Goal: Task Accomplishment & Management: Use online tool/utility

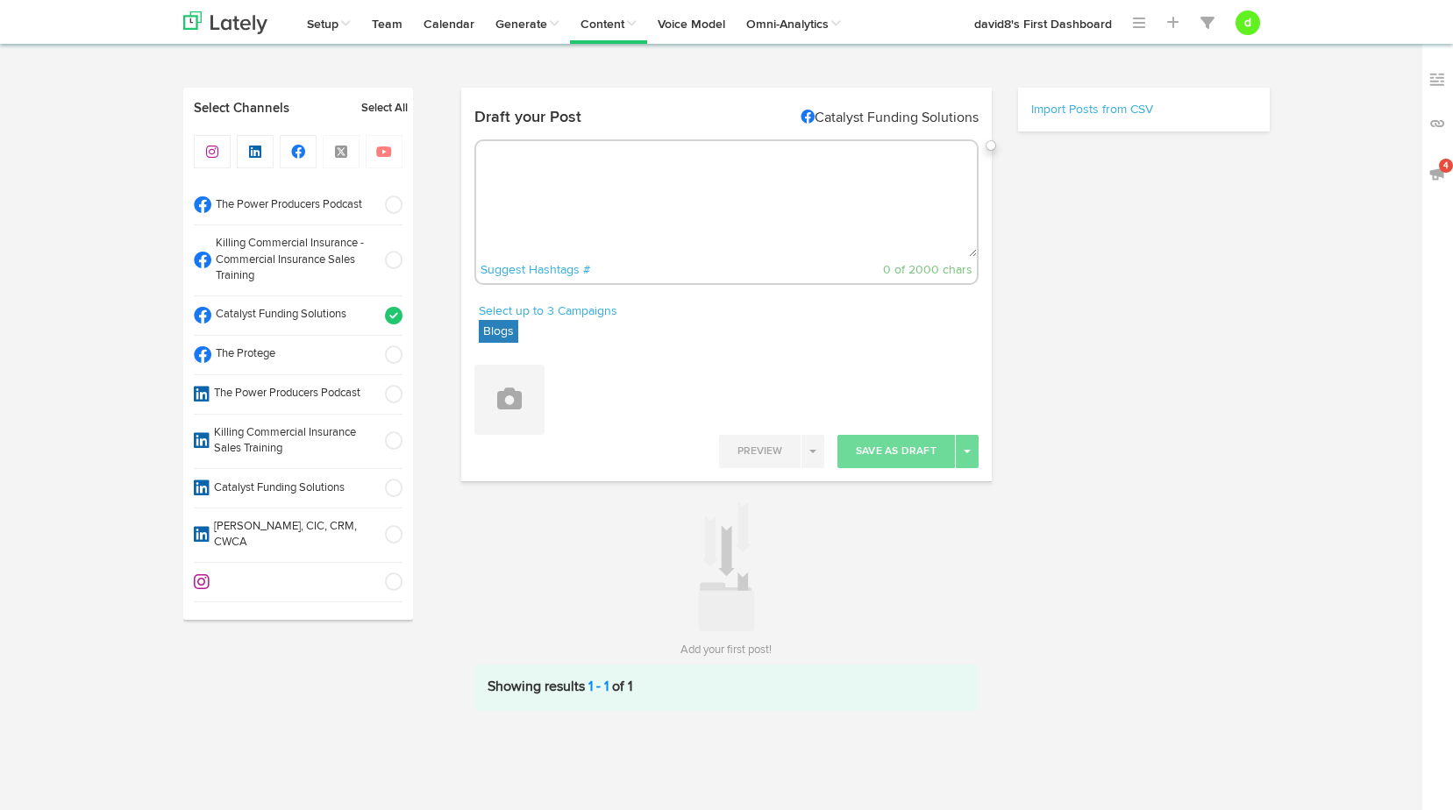
click at [0, 0] on link "Generate from Audio/Video" at bounding box center [0, 0] width 0 height 0
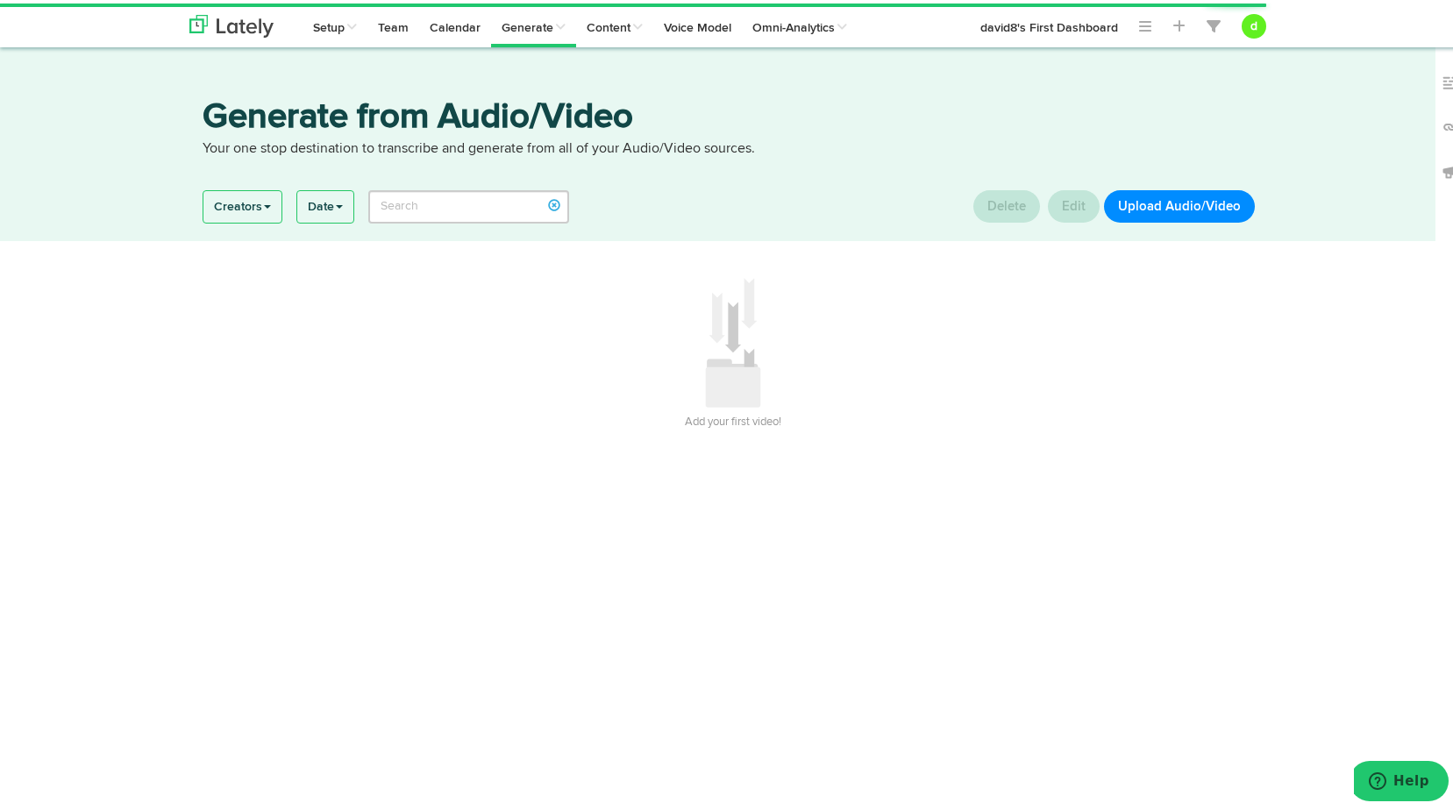
click at [1159, 208] on button "Upload Audio/Video" at bounding box center [1179, 203] width 151 height 32
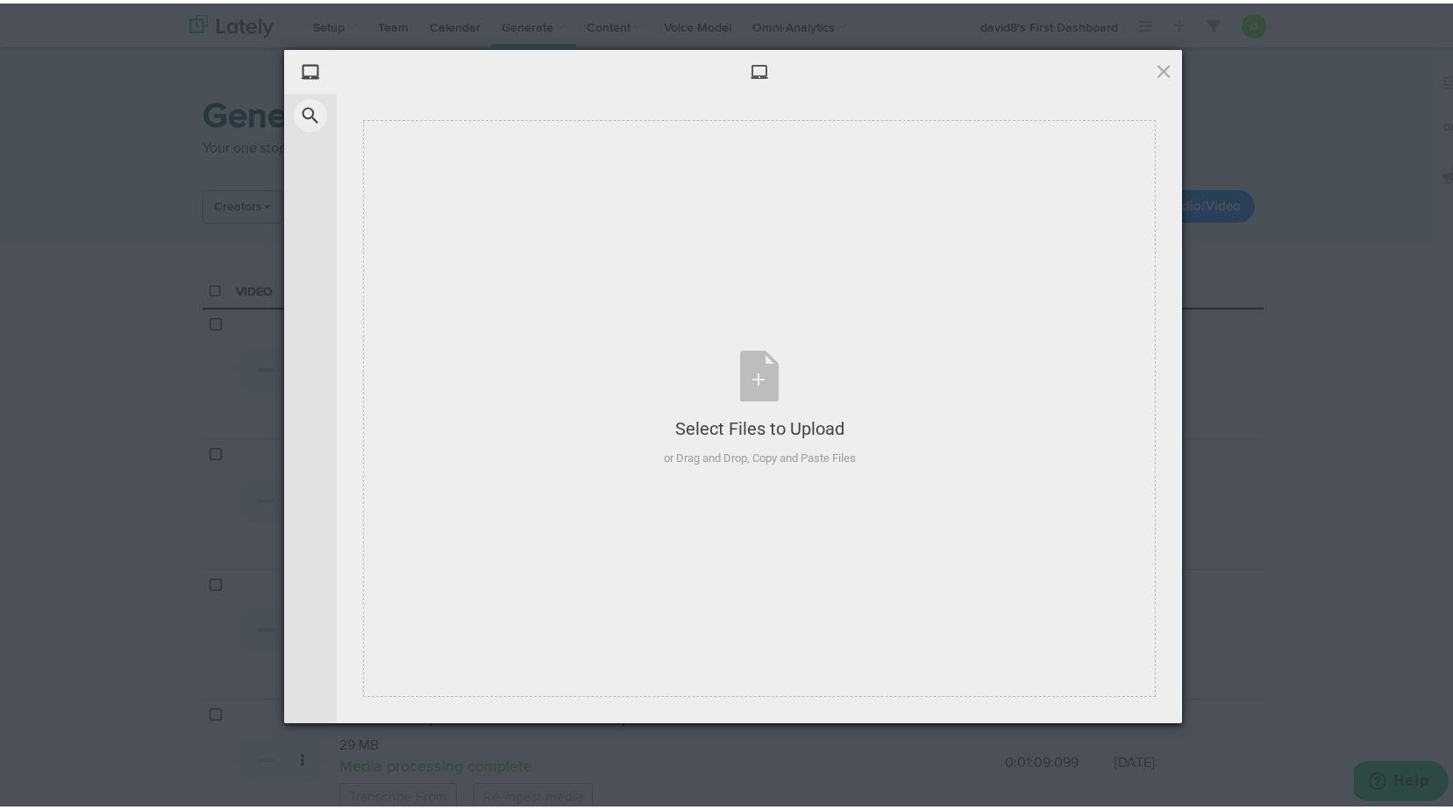
click at [1160, 204] on div "Select Files to Upload or Drag and Drop, Copy and Paste Files" at bounding box center [760, 405] width 846 height 630
click at [787, 354] on div "Select Files to Upload or Drag and Drop, Copy and Paste Files" at bounding box center [760, 405] width 192 height 117
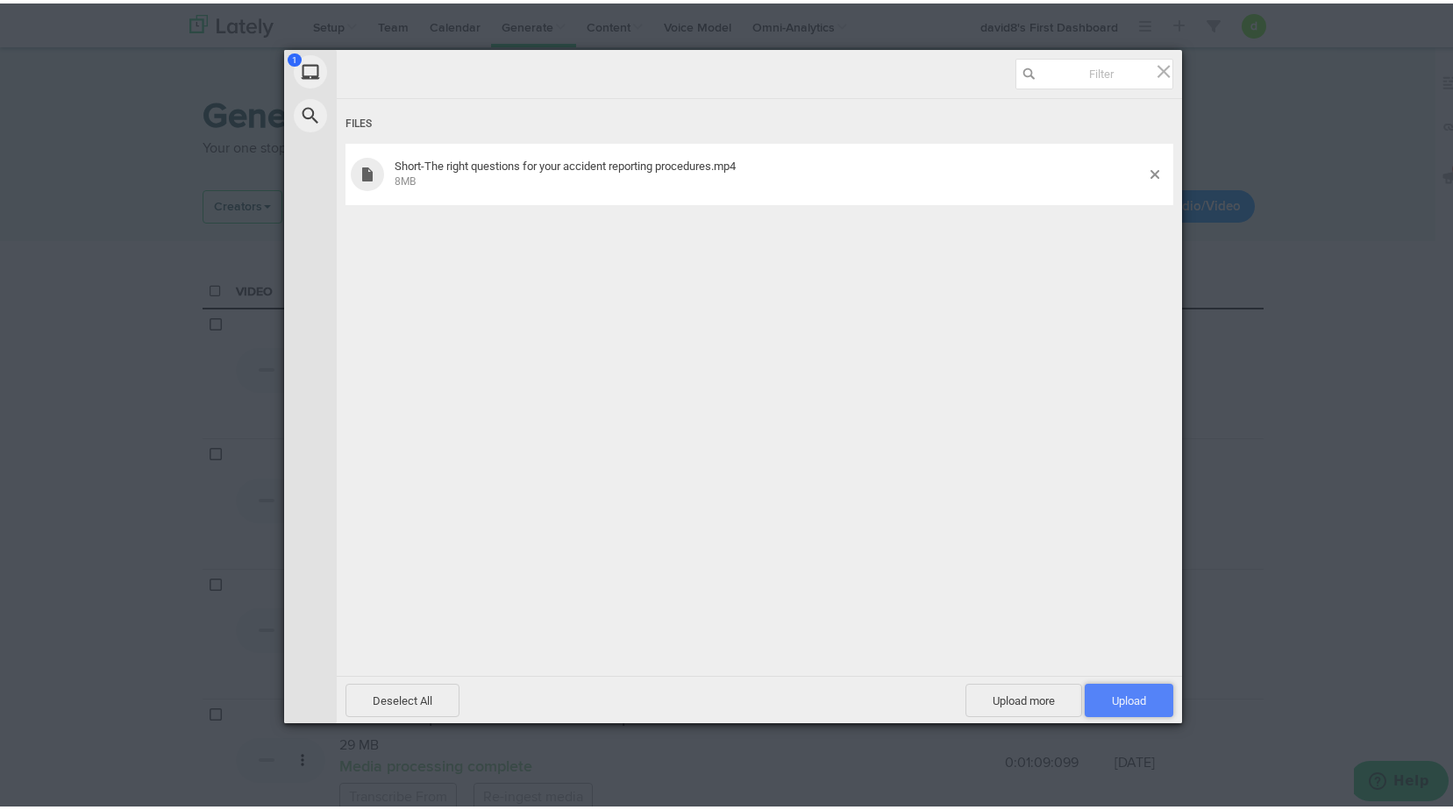
click at [1150, 697] on span "Upload 1" at bounding box center [1129, 697] width 89 height 33
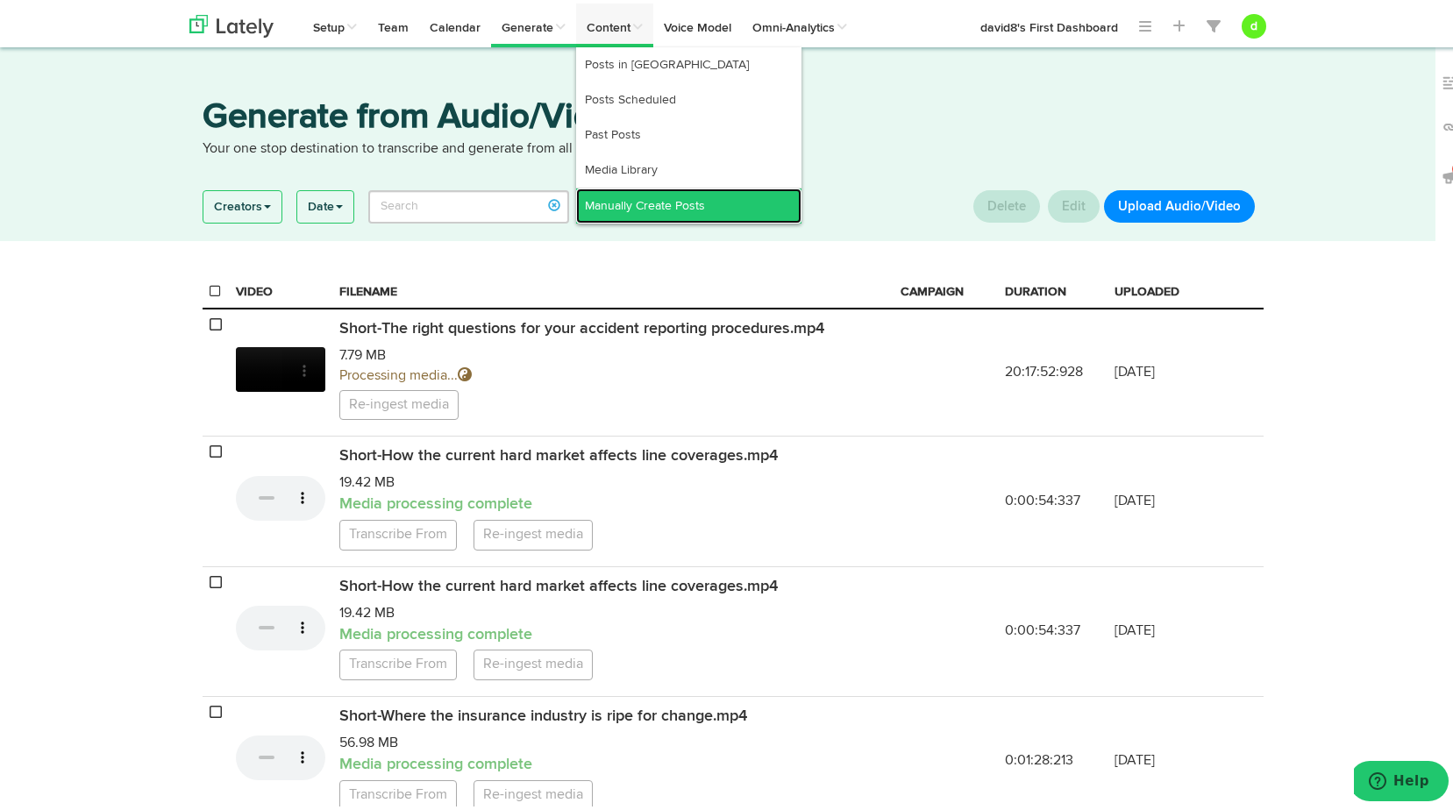
click at [674, 204] on link "Manually Create Posts" at bounding box center [688, 202] width 225 height 35
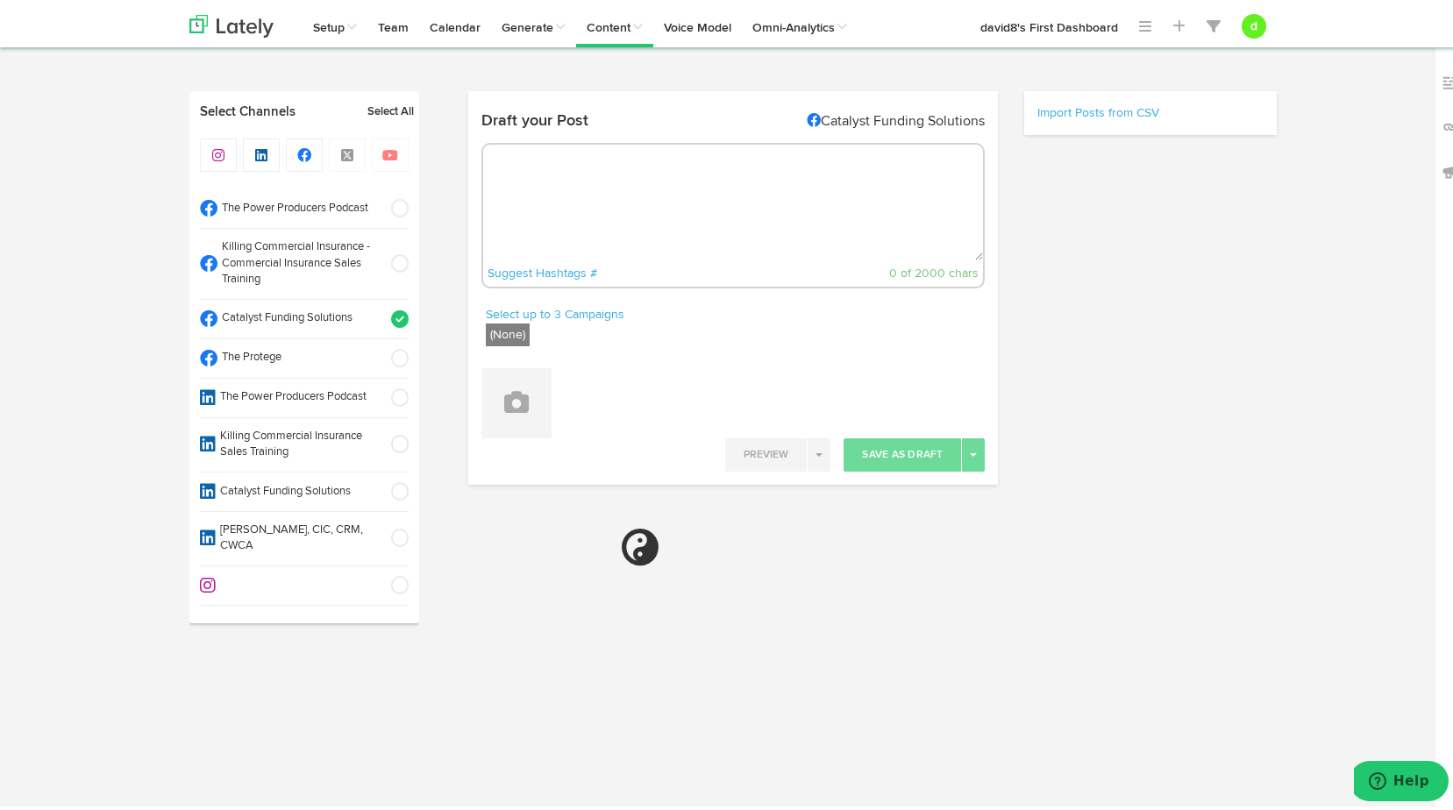
radio input "true"
select select "17"
click at [390, 261] on span at bounding box center [394, 261] width 29 height 18
click at [398, 319] on span at bounding box center [394, 316] width 29 height 18
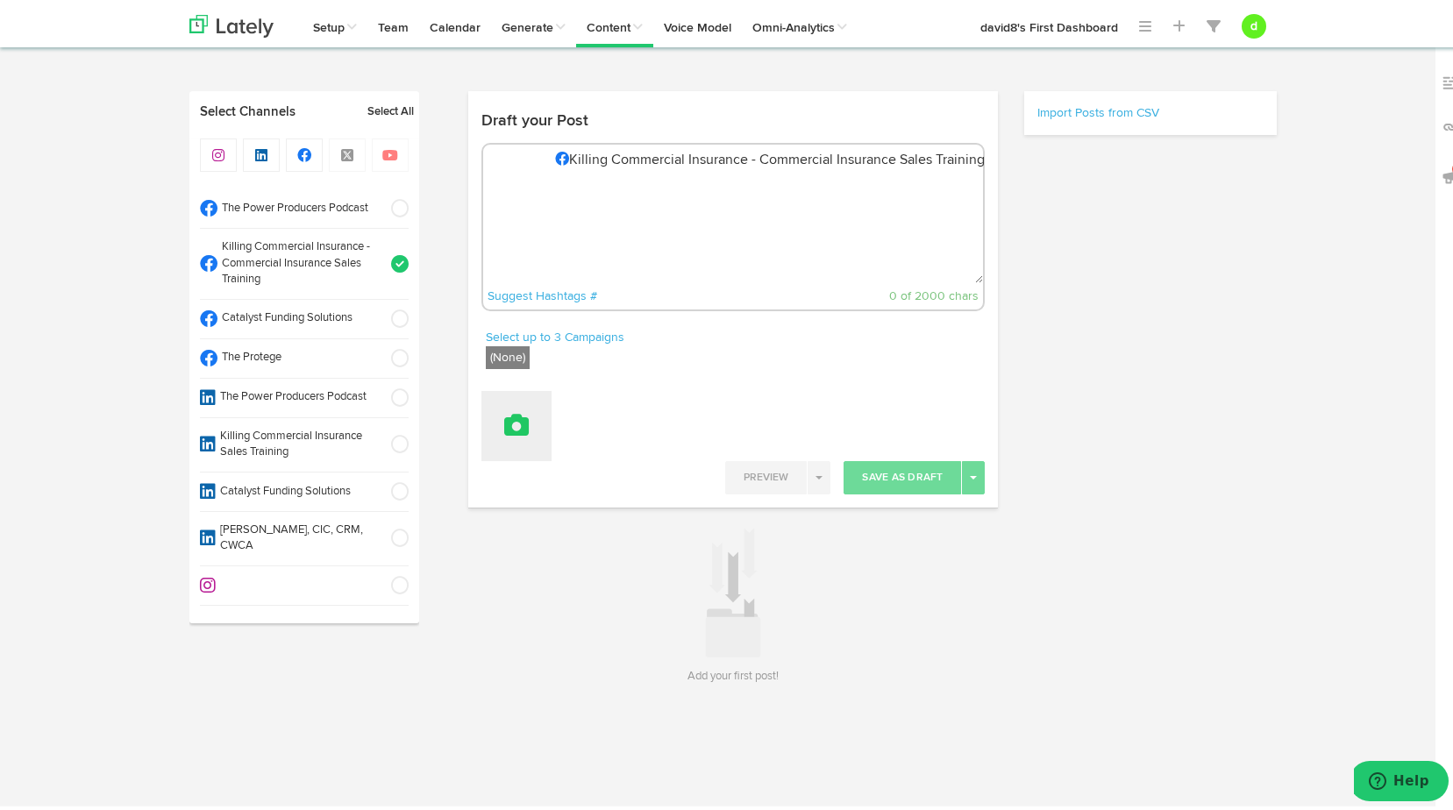
click at [506, 417] on icon at bounding box center [516, 422] width 25 height 25
click at [575, 503] on link "Attach Videos from Lately" at bounding box center [565, 509] width 166 height 28
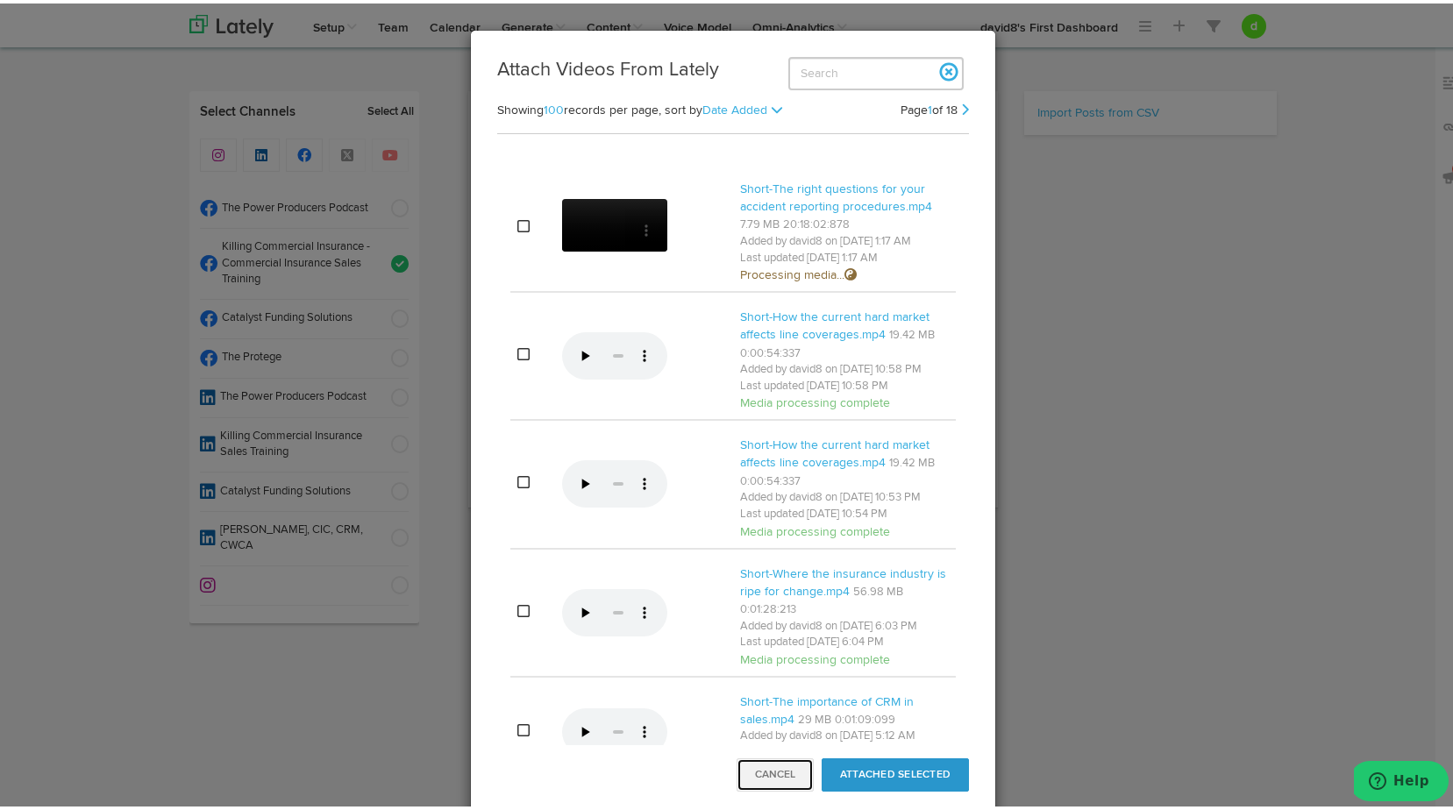
click at [756, 785] on button "Cancel" at bounding box center [775, 771] width 77 height 33
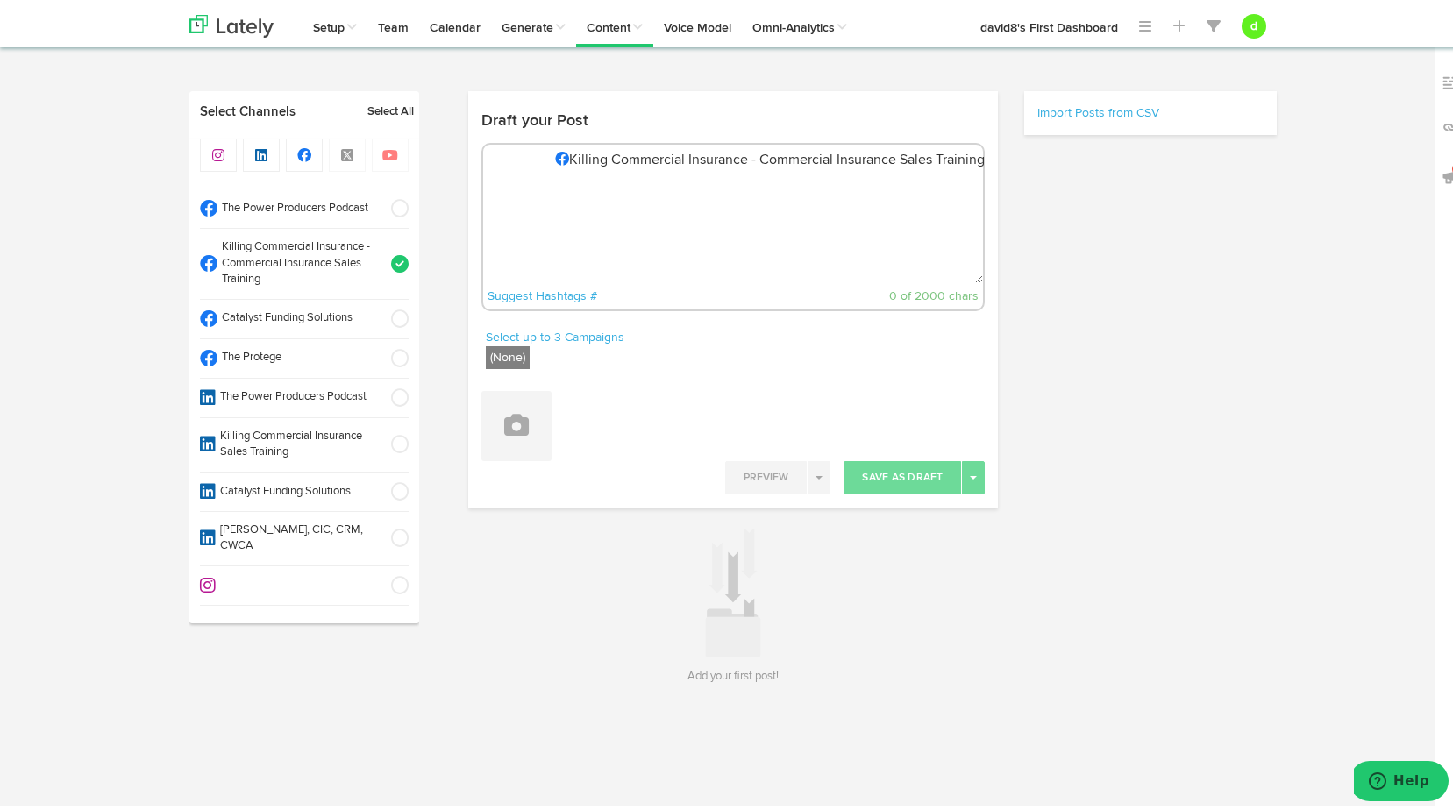
click at [543, 189] on textarea at bounding box center [733, 222] width 501 height 116
paste textarea ""Understanding responsibilities and having clear processes in place is key to p…"
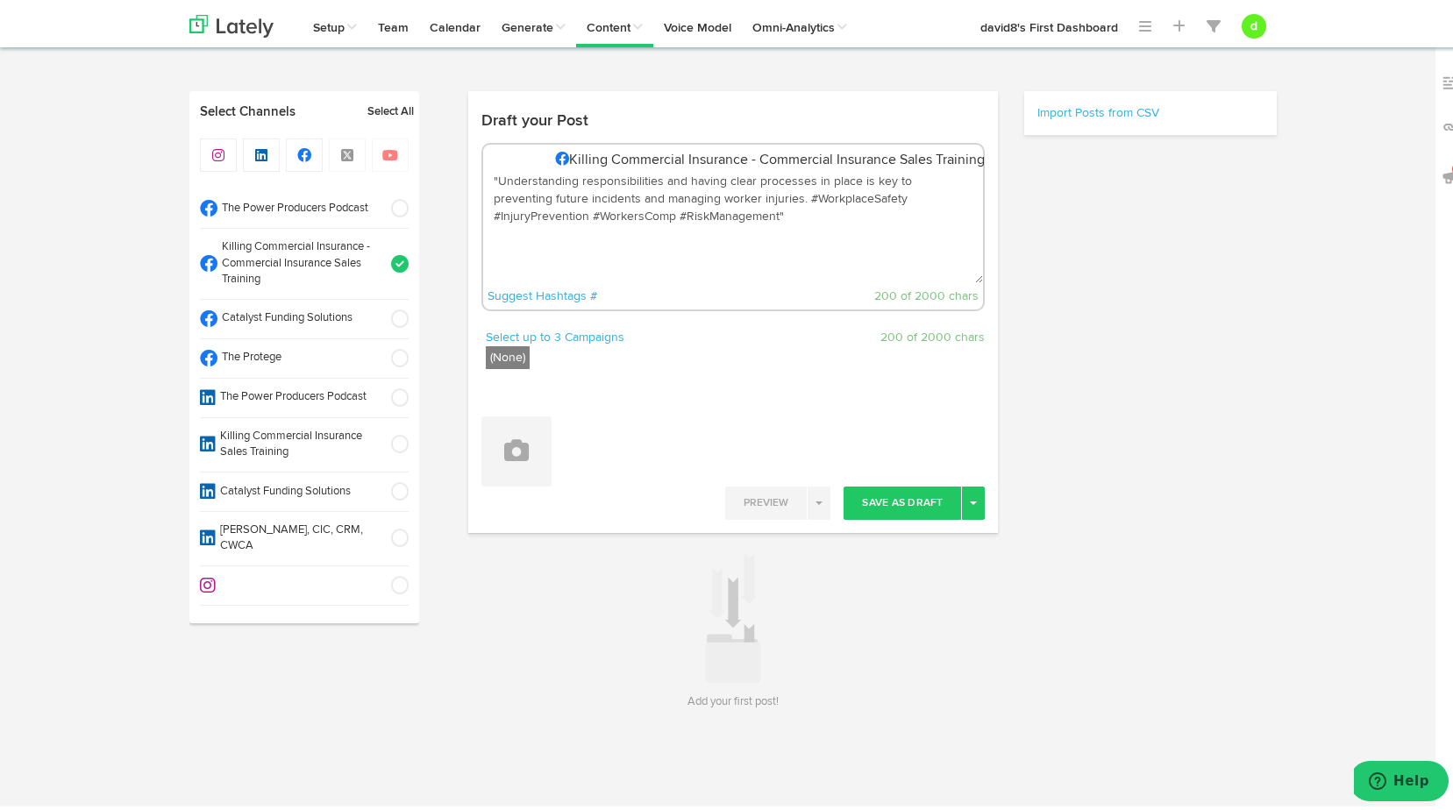
click at [490, 175] on textarea ""Understanding responsibilities and having clear processes in place is key to p…" at bounding box center [733, 222] width 501 height 116
click at [689, 210] on textarea "Understanding responsibilities and having clear processes in place is key to pr…" at bounding box center [733, 222] width 501 height 116
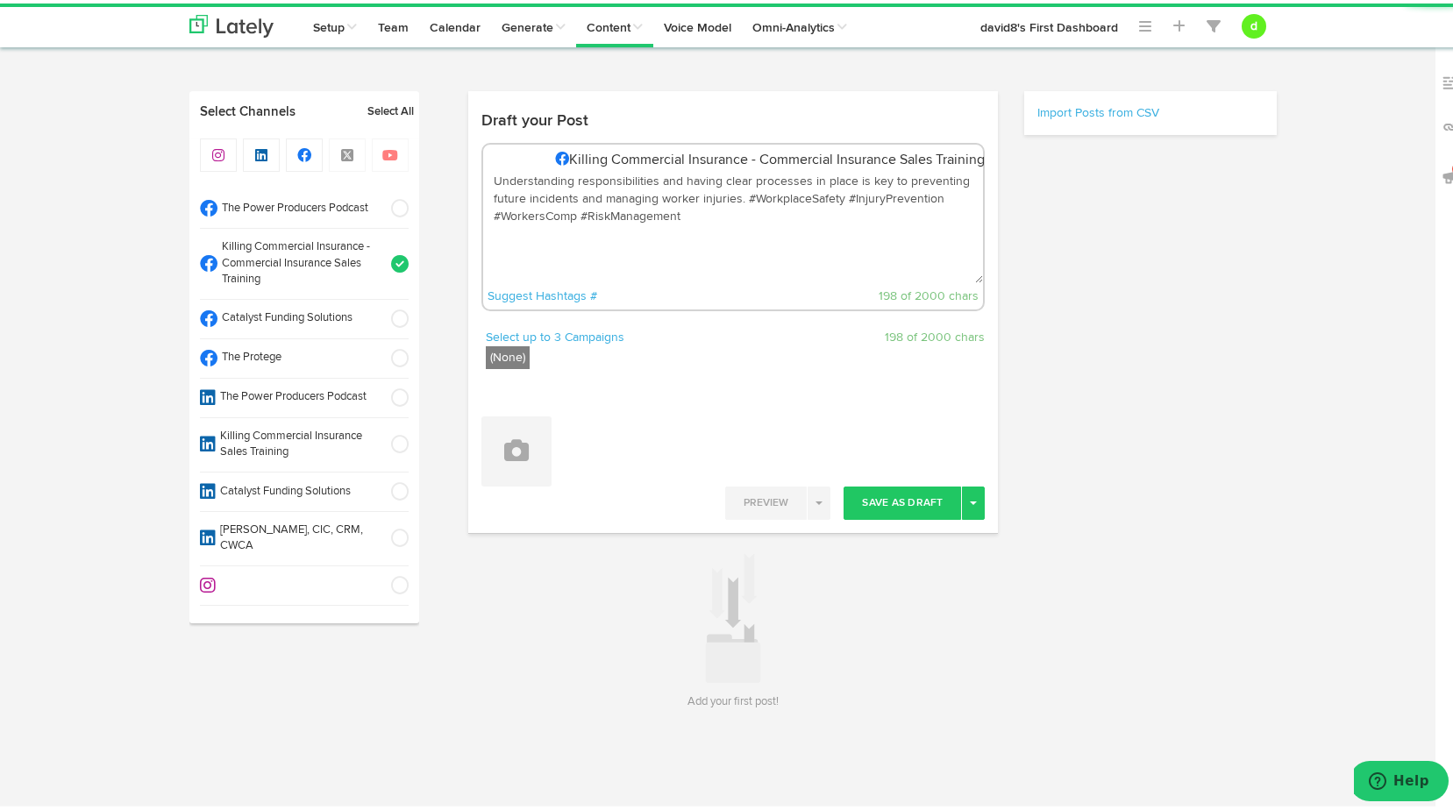
click at [738, 198] on textarea "Understanding responsibilities and having clear processes in place is key to pr…" at bounding box center [733, 222] width 501 height 116
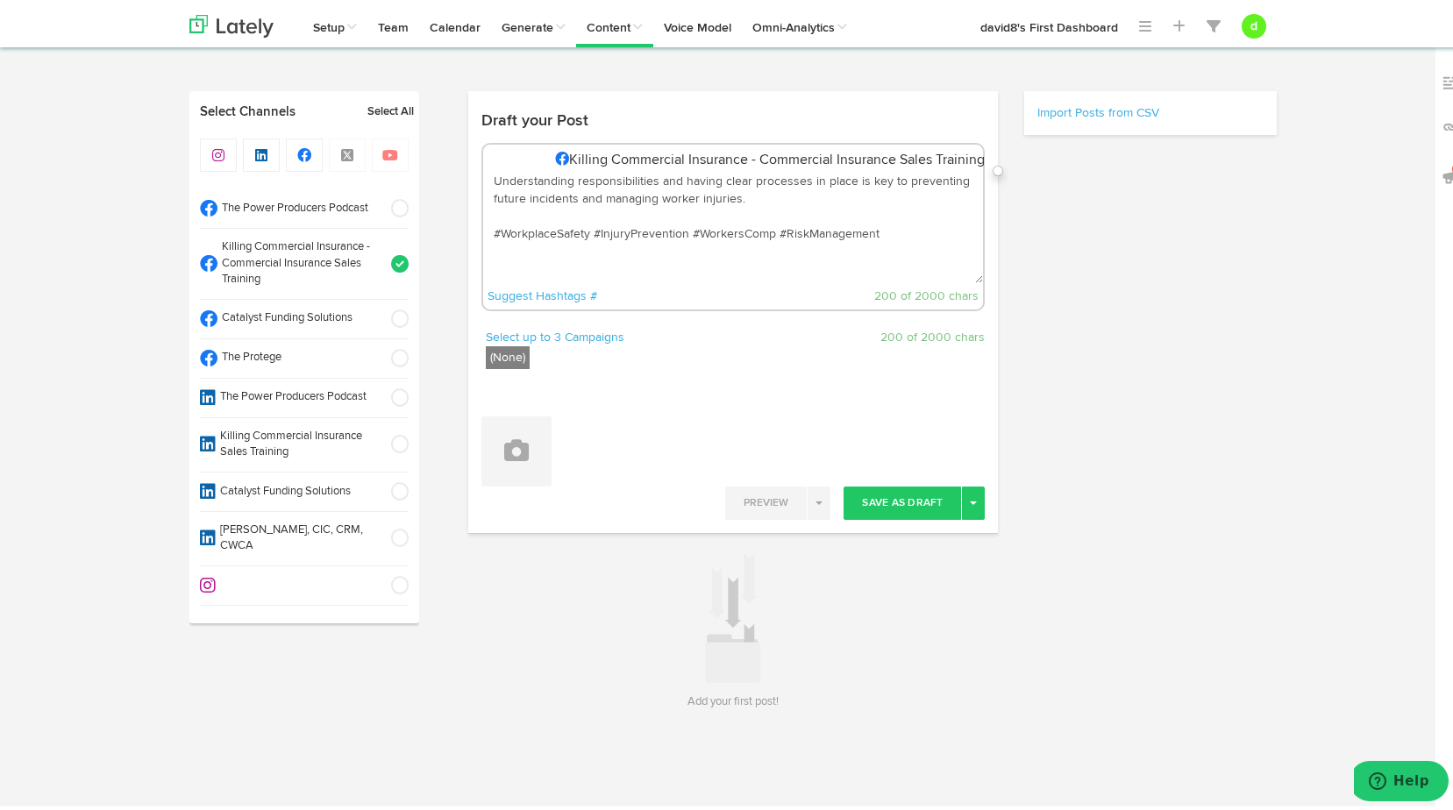
click at [570, 211] on textarea "Understanding responsibilities and having clear processes in place is key to pr…" at bounding box center [733, 222] width 501 height 116
paste textarea "To learn more : [URL][DOMAIN_NAME]"
type textarea "Understanding responsibilities and having clear processes in place is key to pr…"
click at [504, 439] on icon at bounding box center [516, 447] width 25 height 25
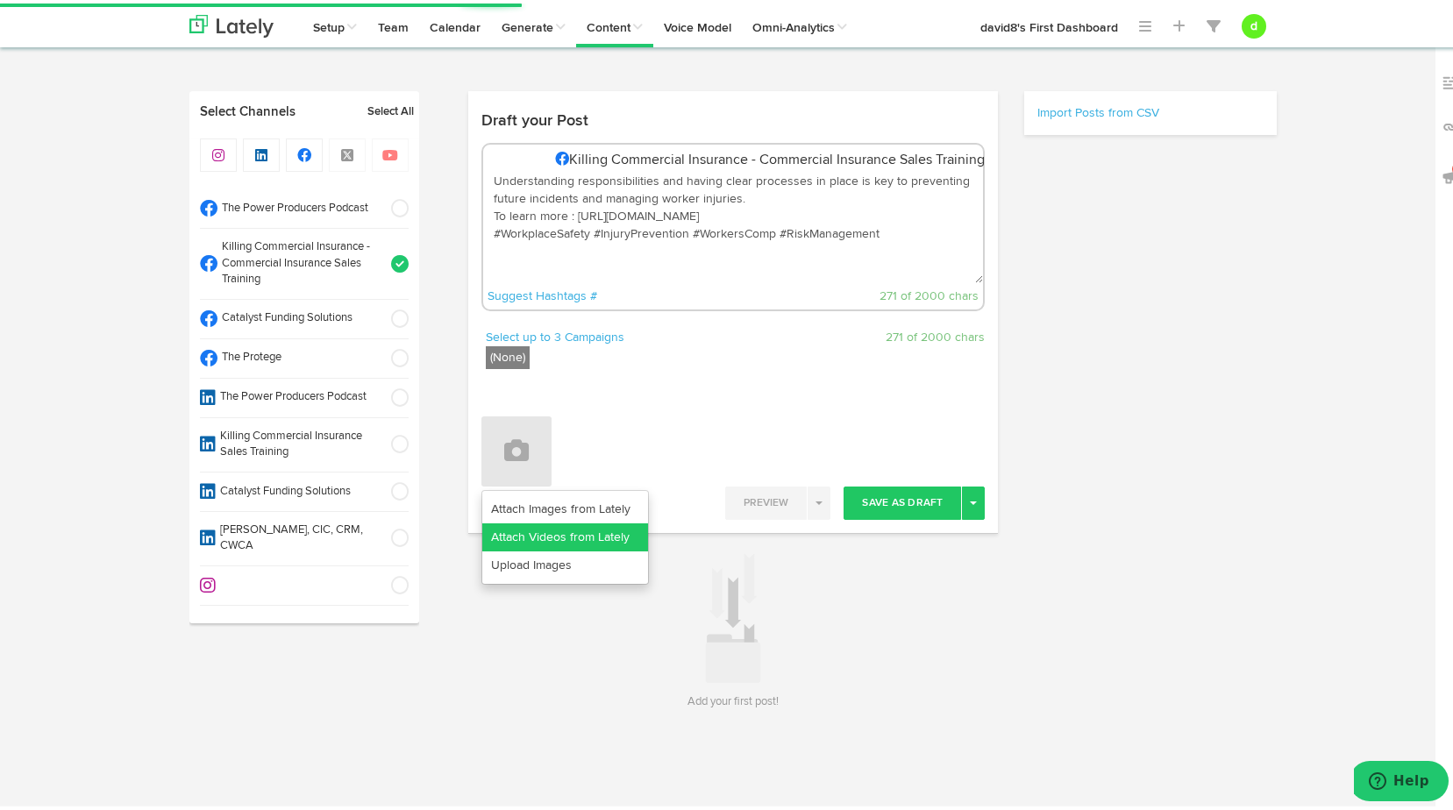
click at [546, 532] on link "Attach Videos from Lately" at bounding box center [565, 534] width 166 height 28
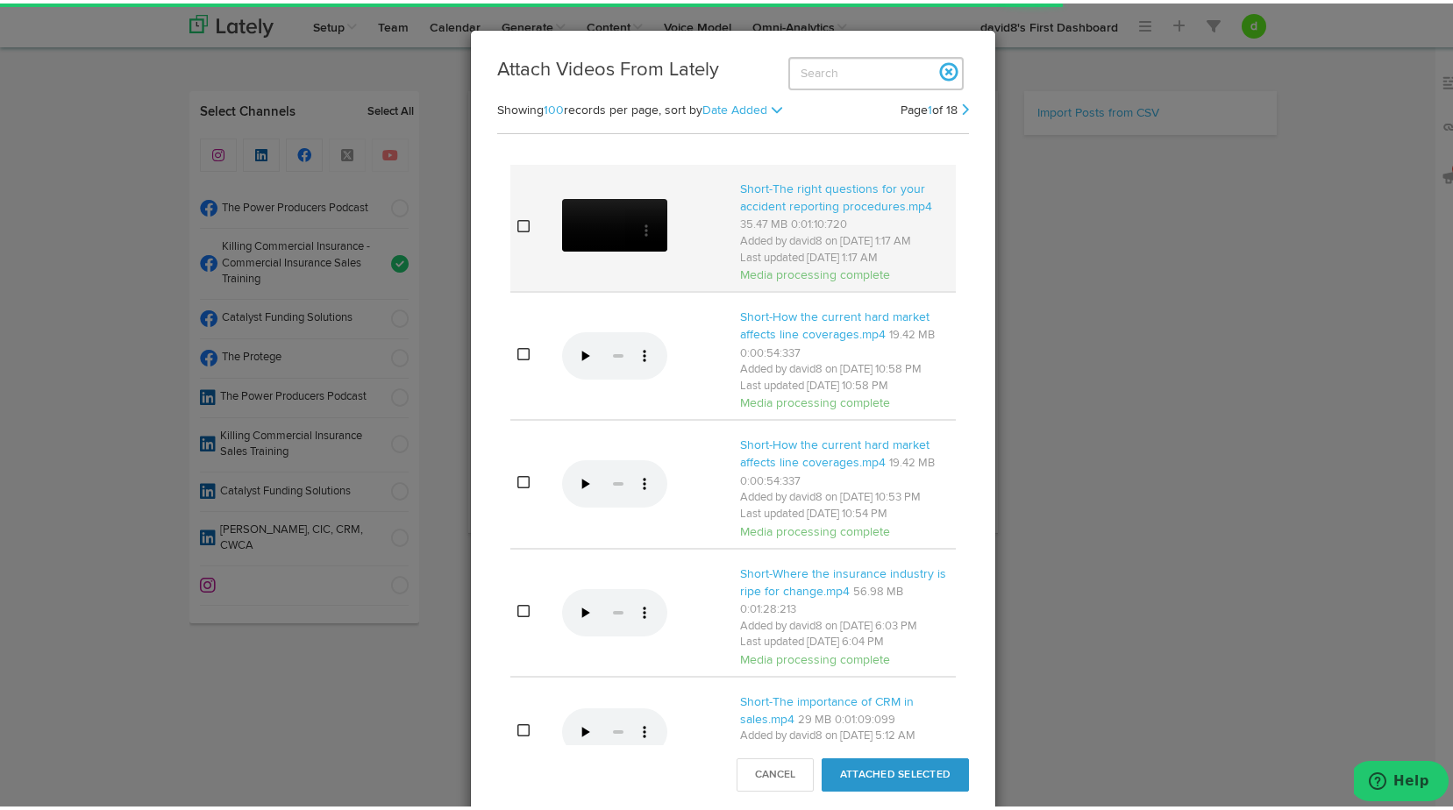
click at [518, 230] on icon at bounding box center [524, 223] width 12 height 14
click at [889, 767] on button "Attached Selected" at bounding box center [895, 771] width 147 height 33
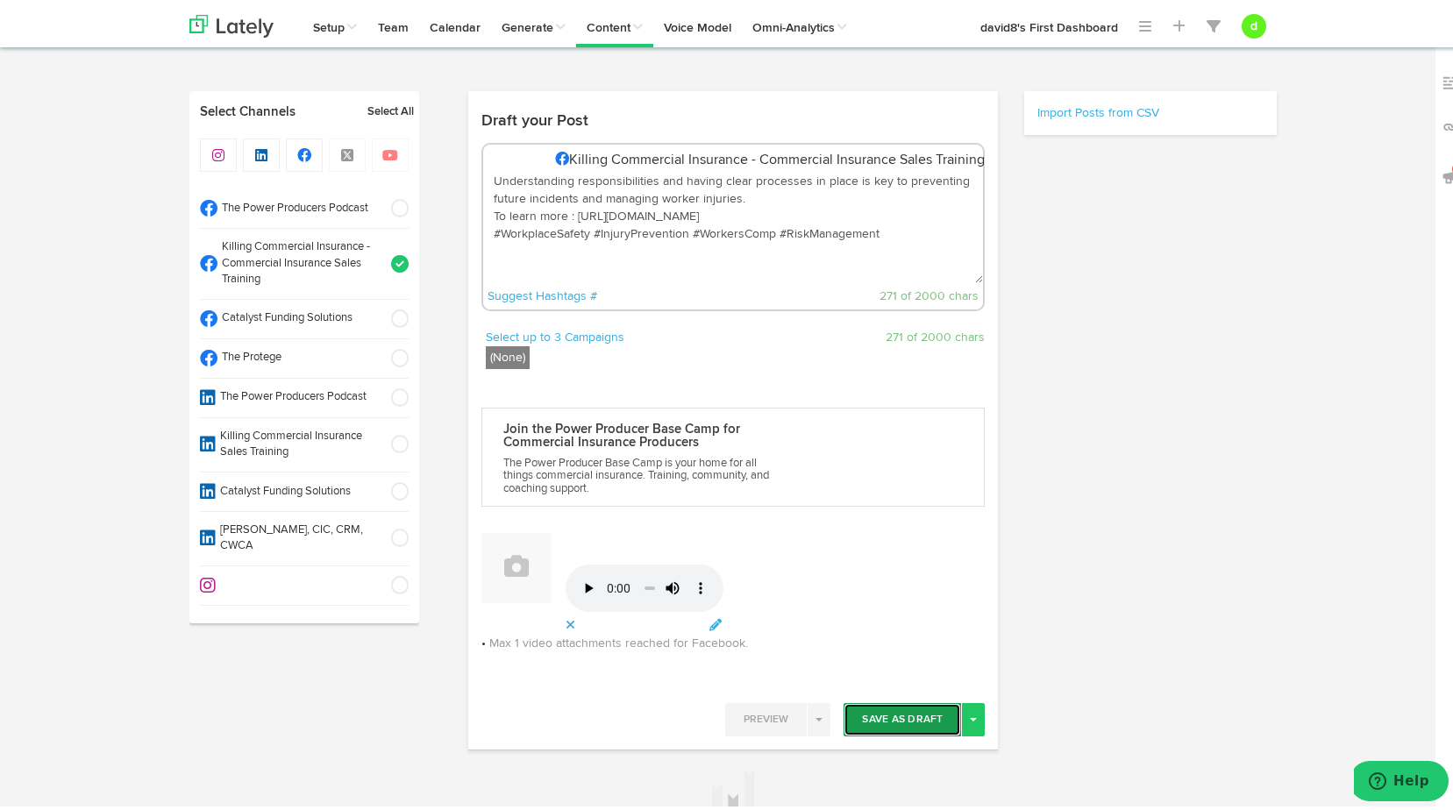
click at [925, 720] on button "Save As Draft" at bounding box center [903, 716] width 118 height 33
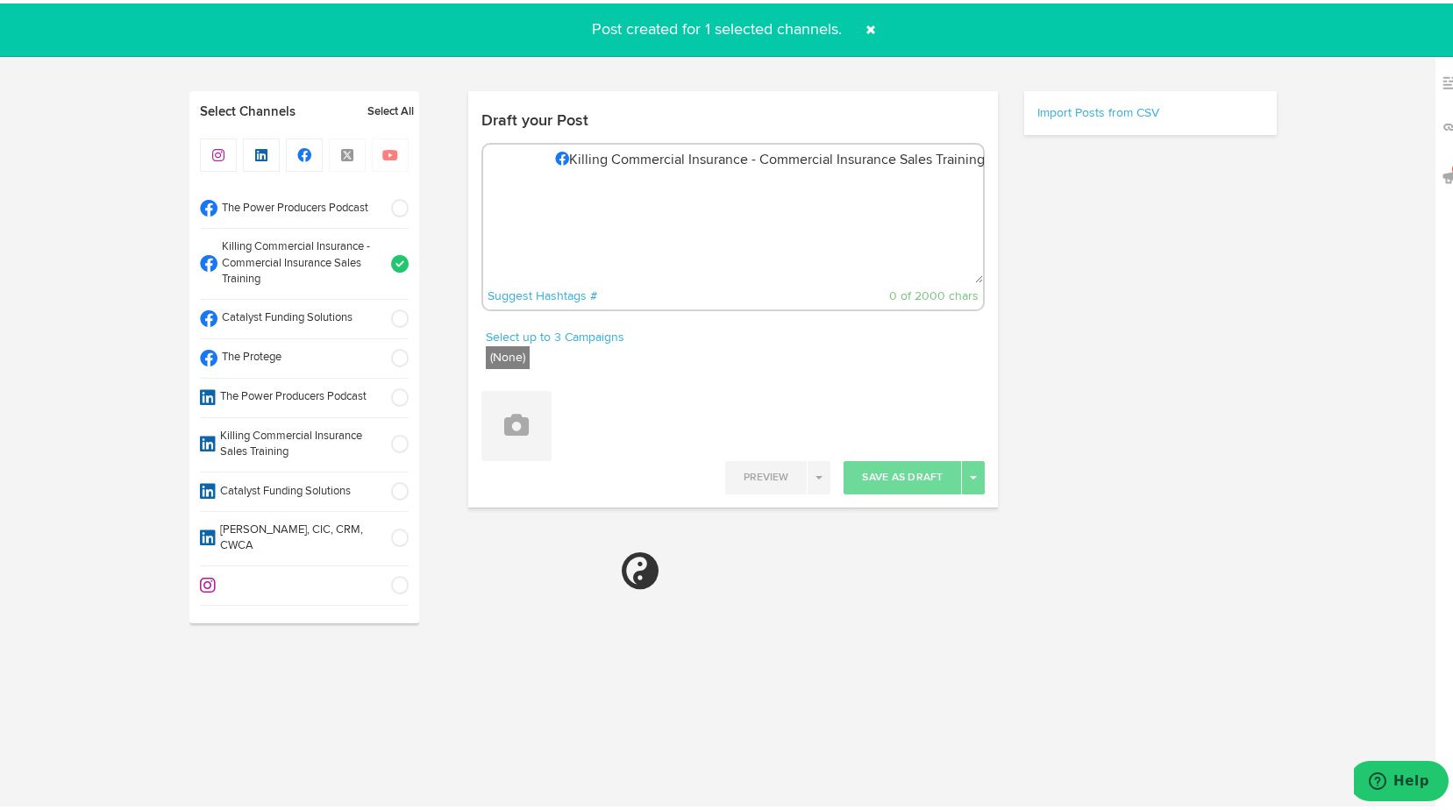
select select "11"
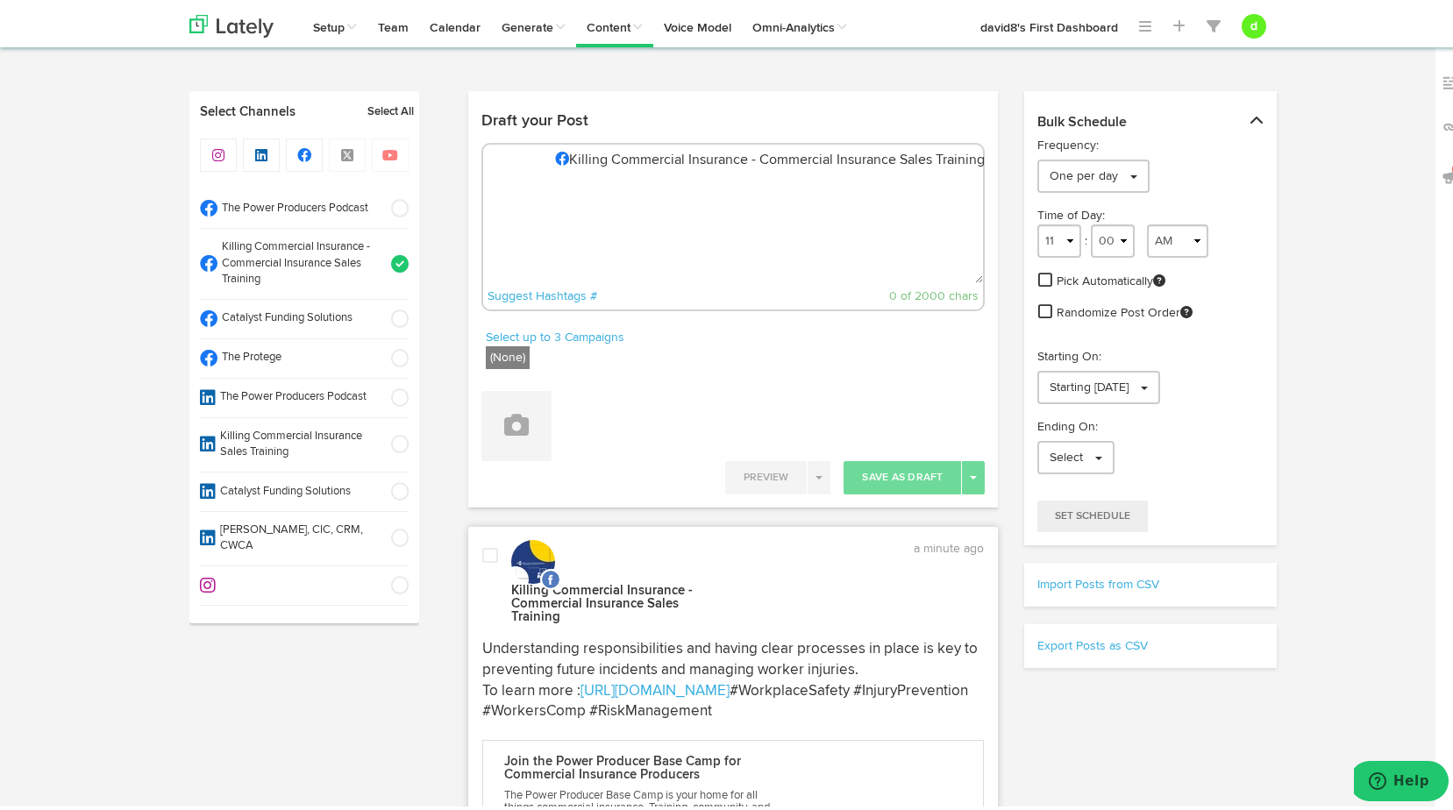
click at [488, 549] on span at bounding box center [490, 553] width 16 height 18
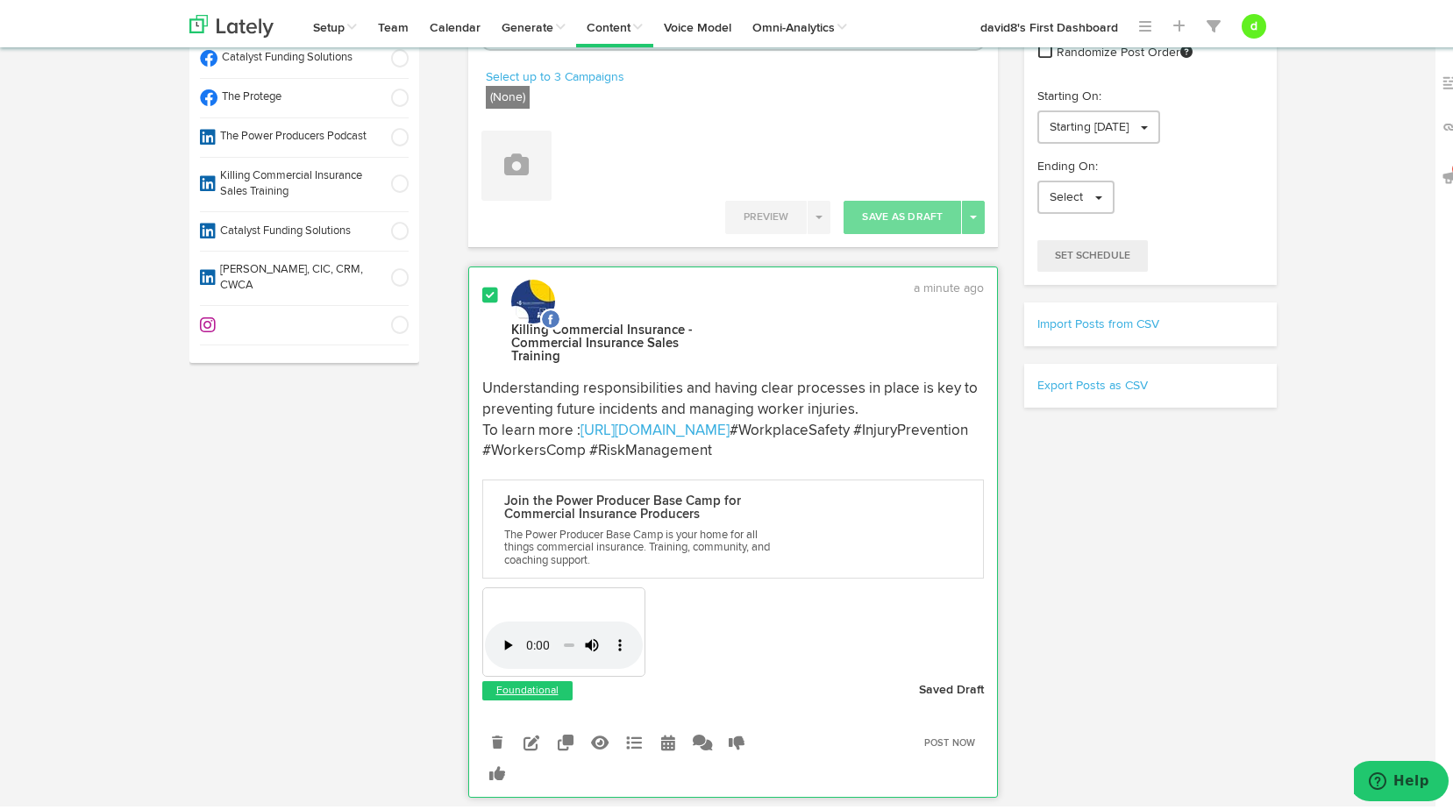
scroll to position [263, 0]
click at [532, 737] on icon at bounding box center [532, 737] width 16 height 16
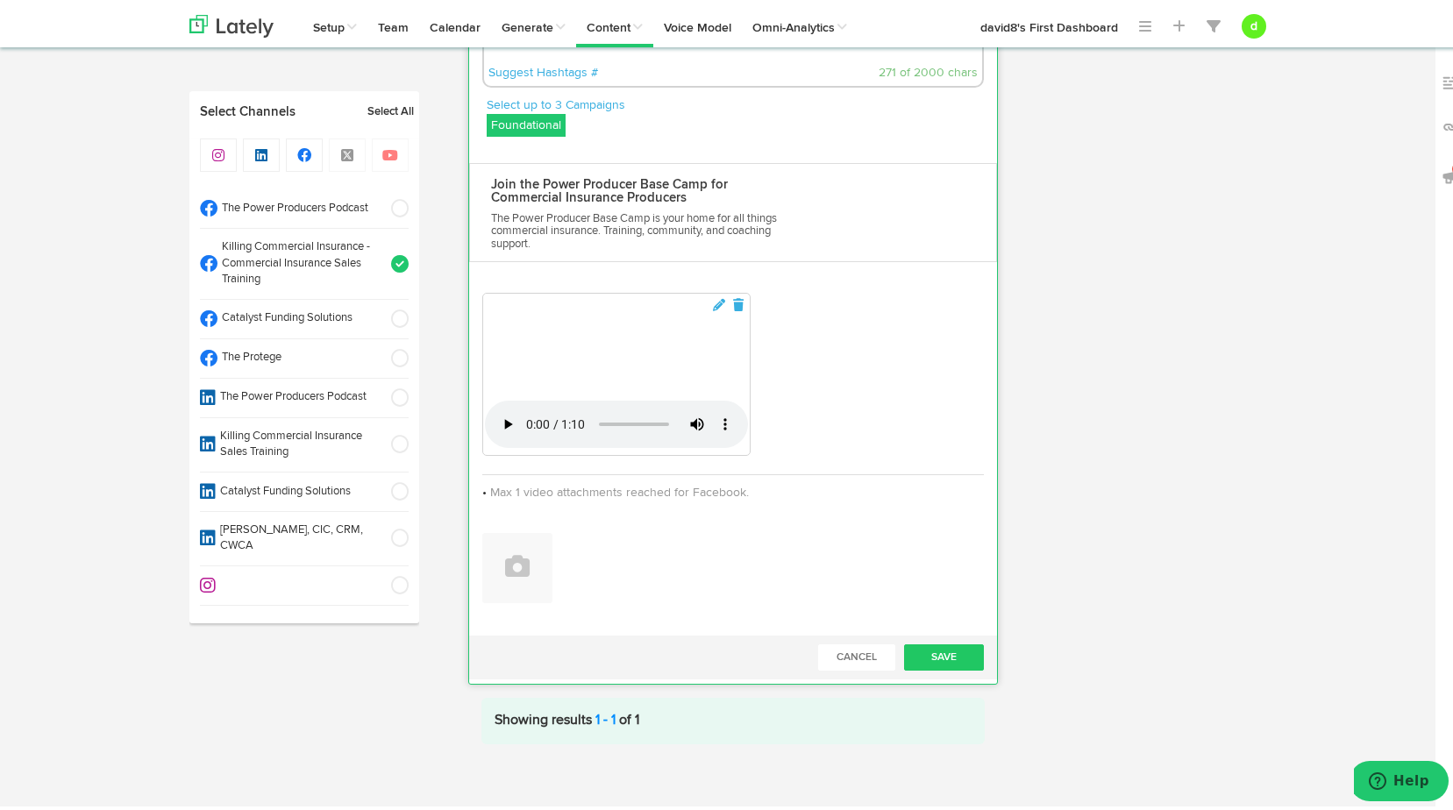
scroll to position [454, 0]
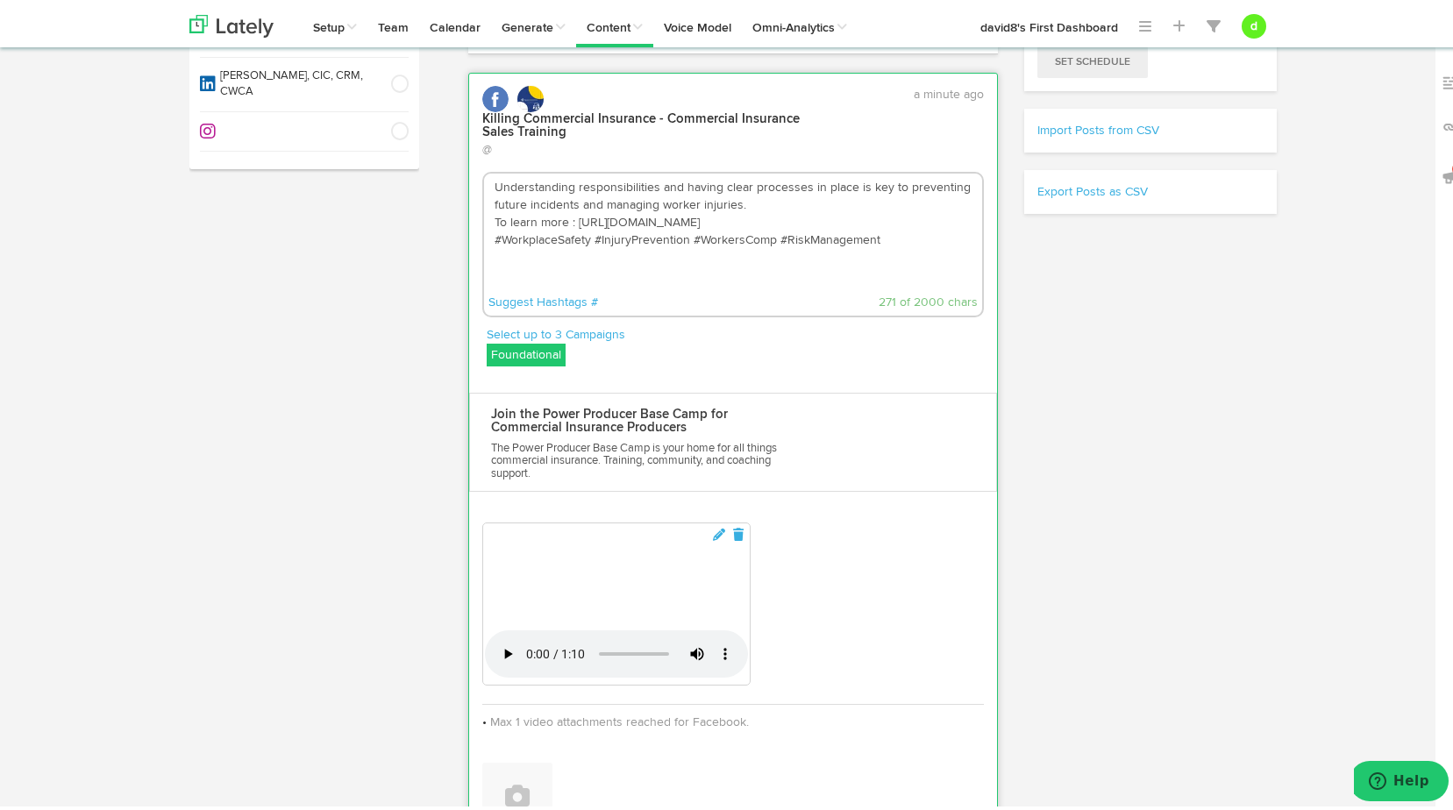
click at [509, 341] on label "Foundational" at bounding box center [526, 351] width 79 height 23
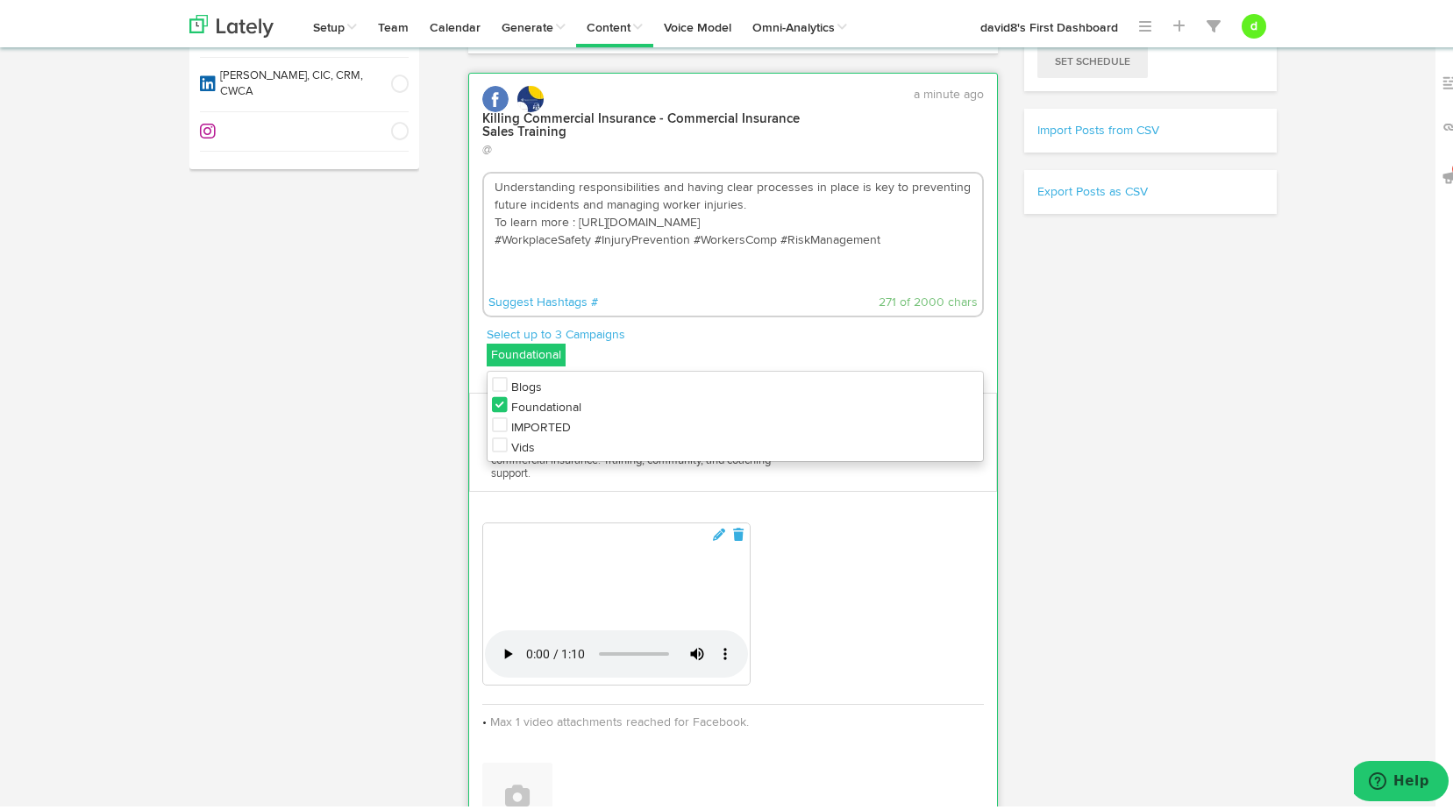
click at [492, 433] on icon at bounding box center [500, 442] width 16 height 18
click at [493, 393] on icon at bounding box center [500, 402] width 16 height 18
click at [674, 286] on div "Suggest Hashtags # 271 of 2000 chars" at bounding box center [733, 299] width 499 height 26
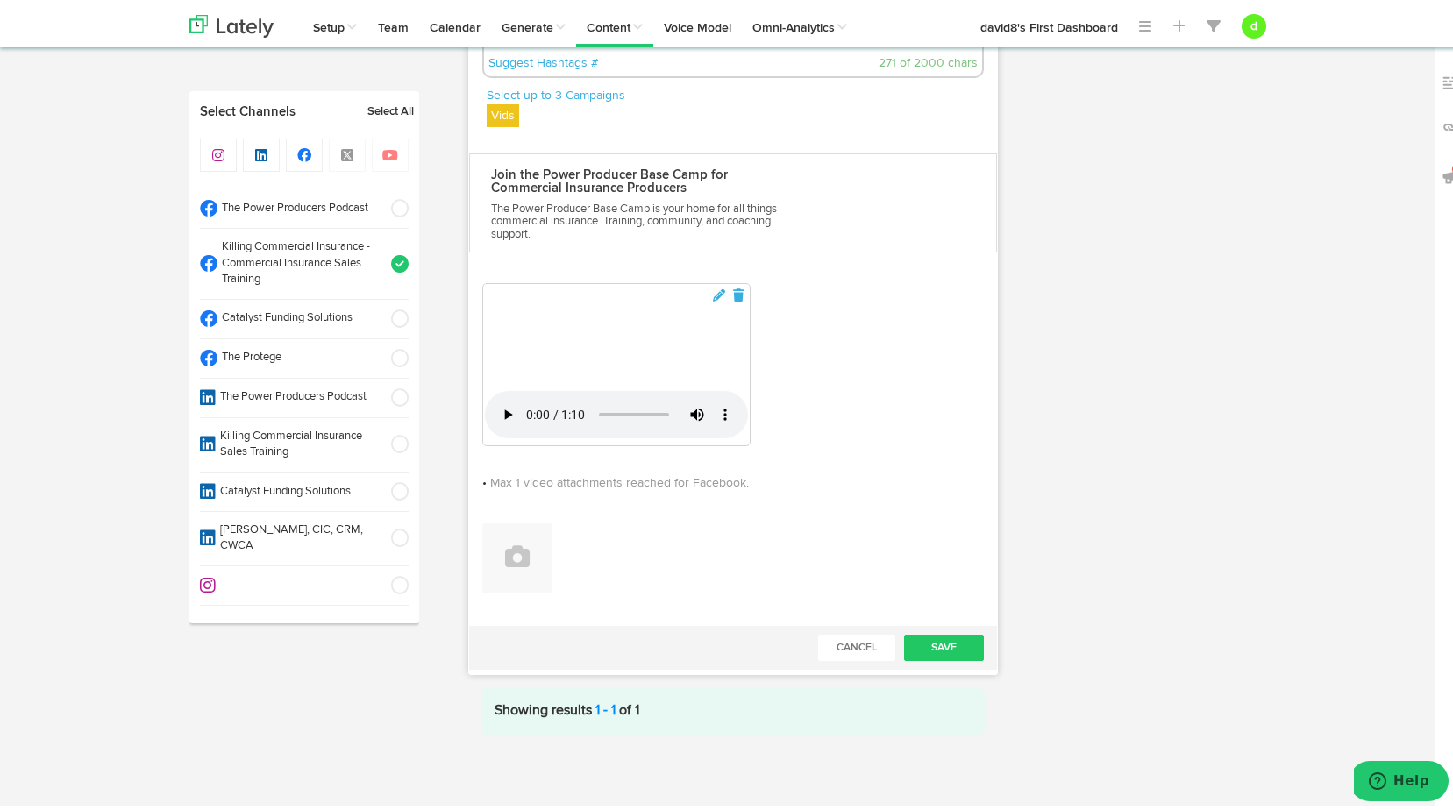
scroll to position [1419, 0]
click at [938, 634] on button "Save" at bounding box center [944, 645] width 81 height 26
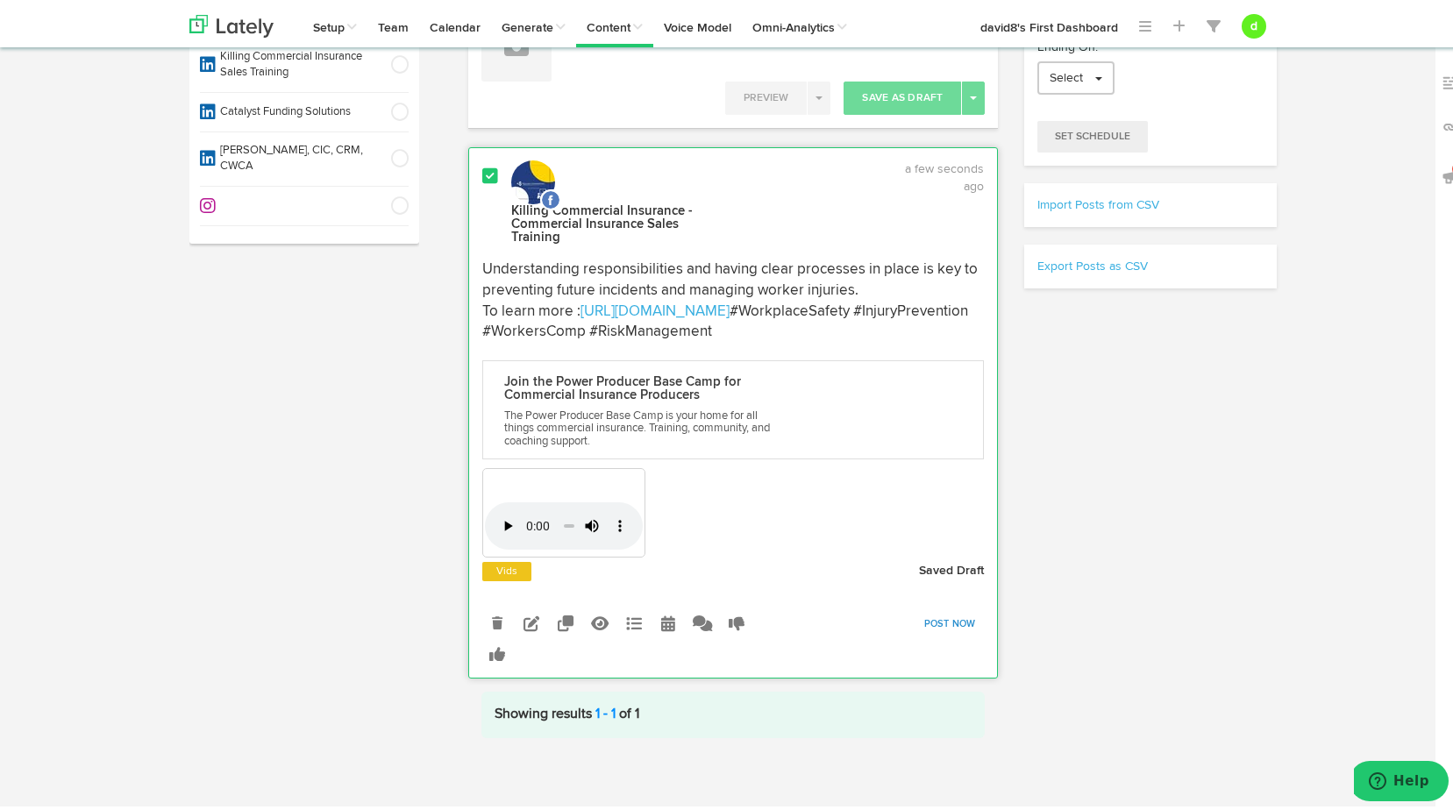
click at [943, 611] on link "Post Now" at bounding box center [950, 621] width 69 height 25
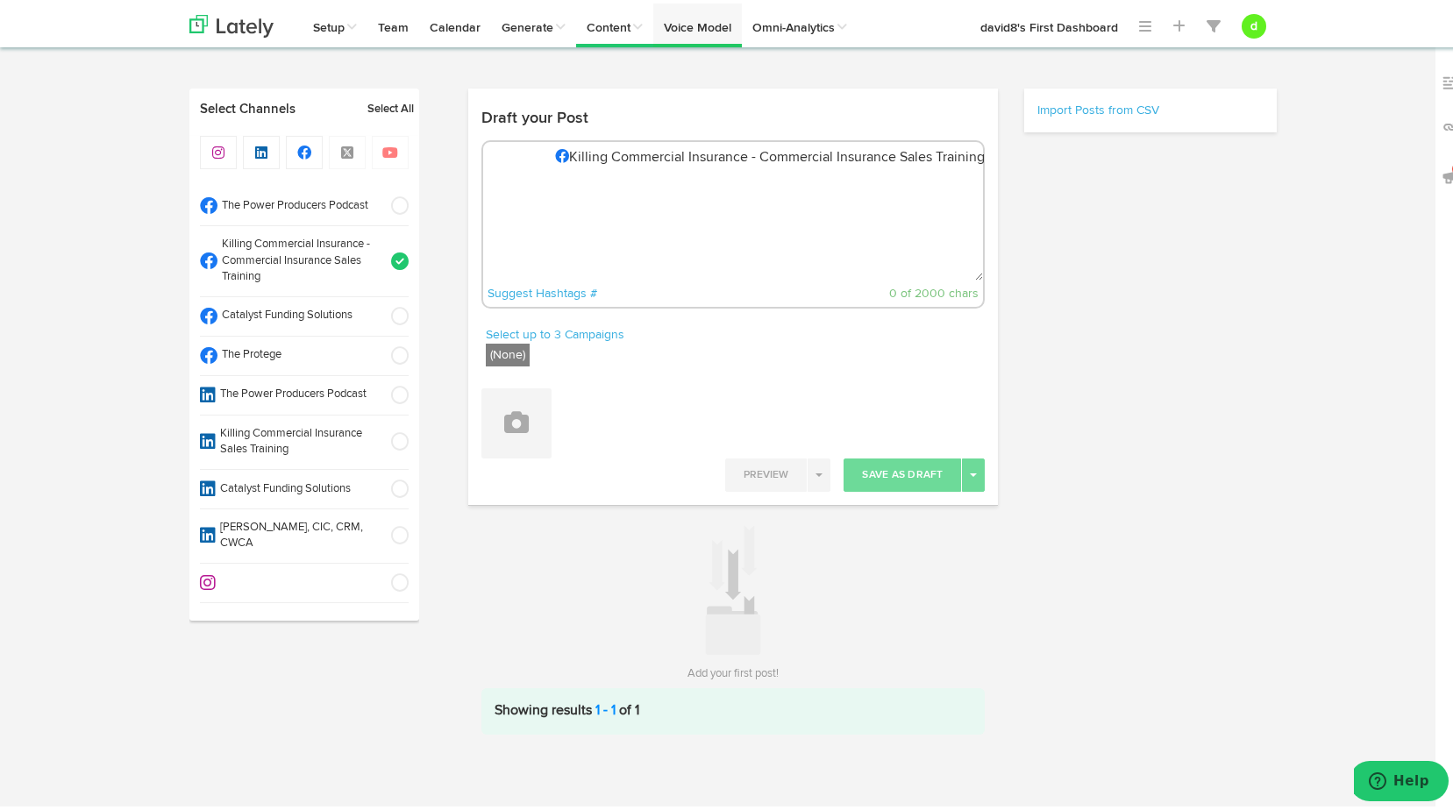
scroll to position [1, 0]
click at [448, 23] on link "Calendar" at bounding box center [455, 22] width 72 height 44
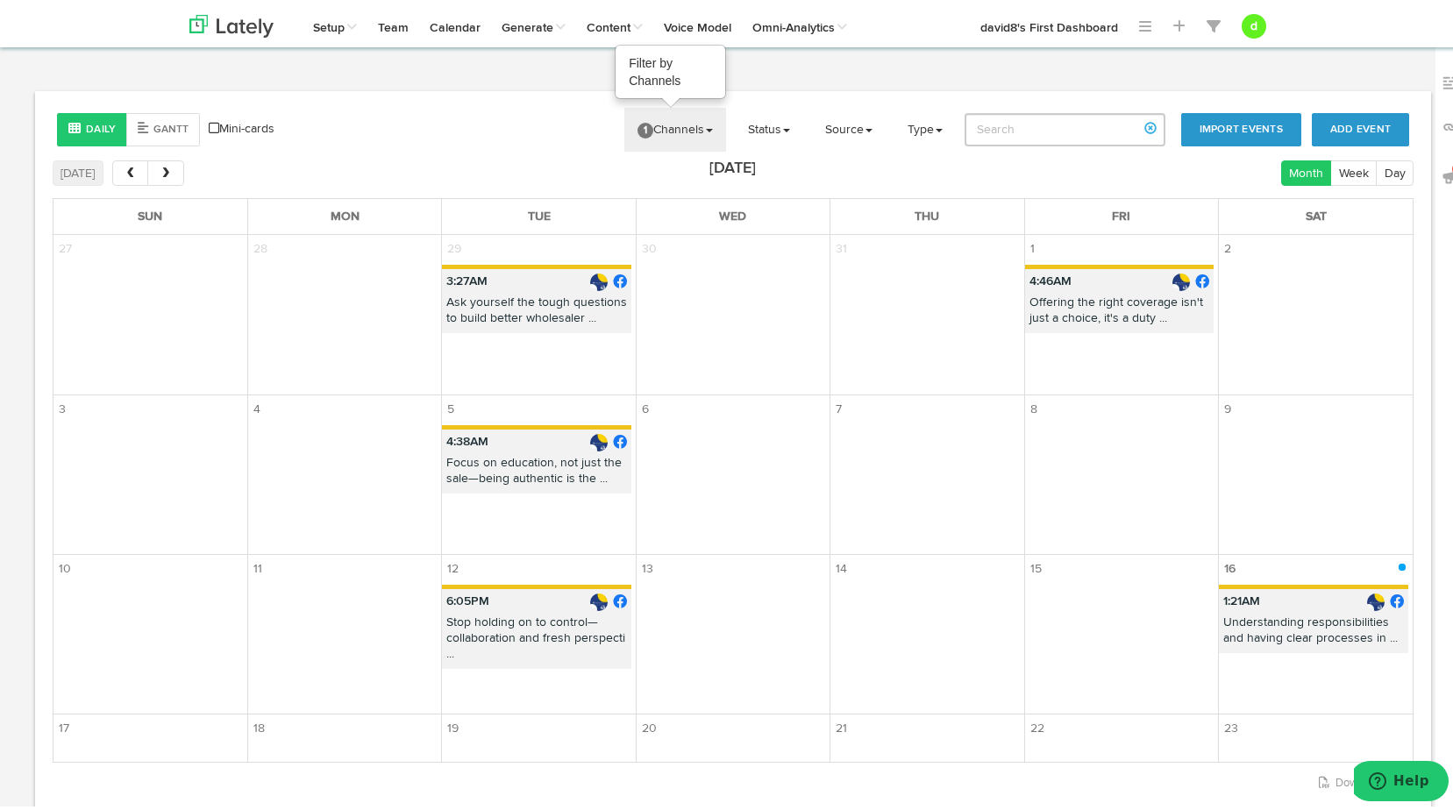
click at [691, 131] on link "1 Channels" at bounding box center [676, 126] width 102 height 44
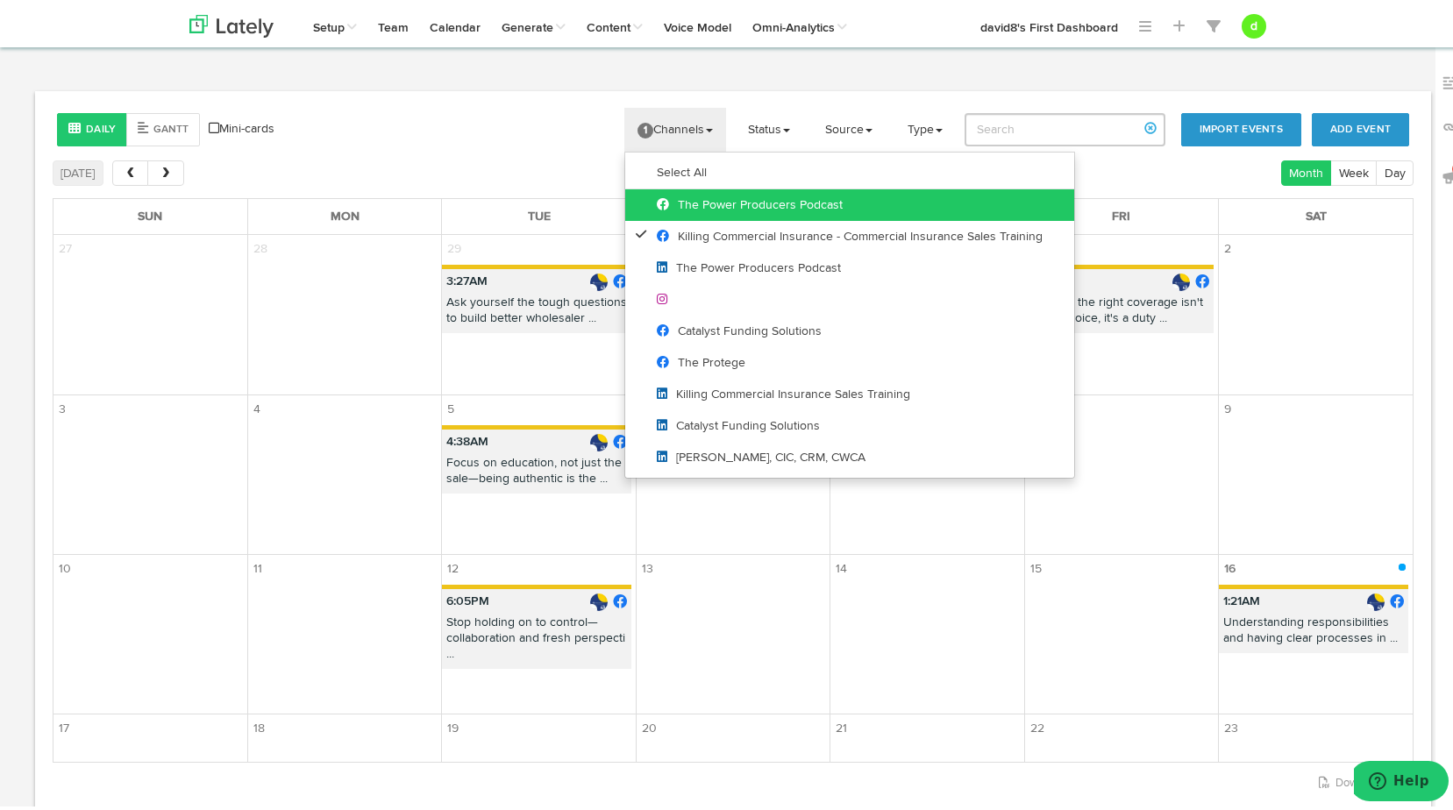
click at [685, 198] on span "The Power Producers Podcast" at bounding box center [750, 202] width 186 height 12
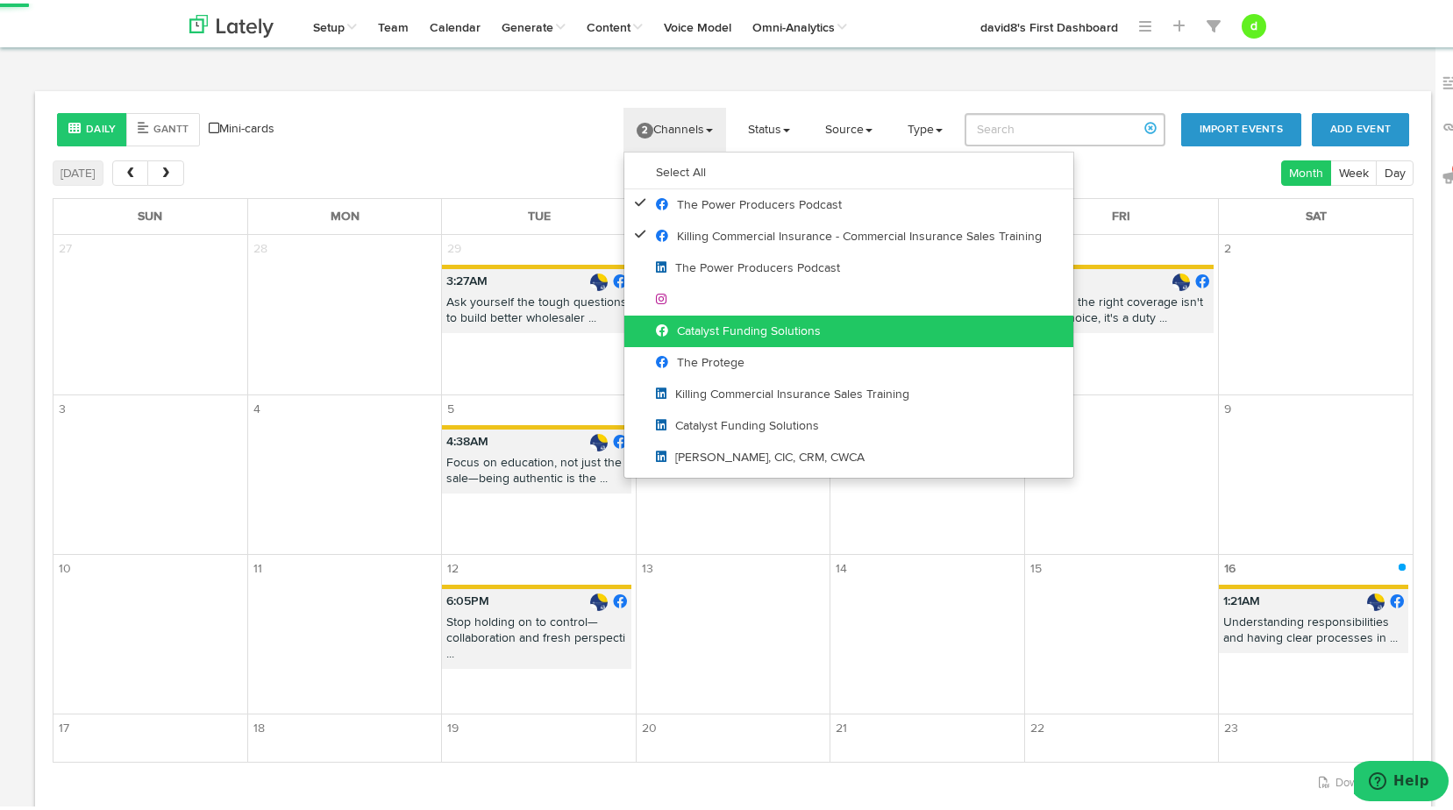
click at [688, 318] on link "Catalyst Funding Solutions" at bounding box center [849, 328] width 449 height 32
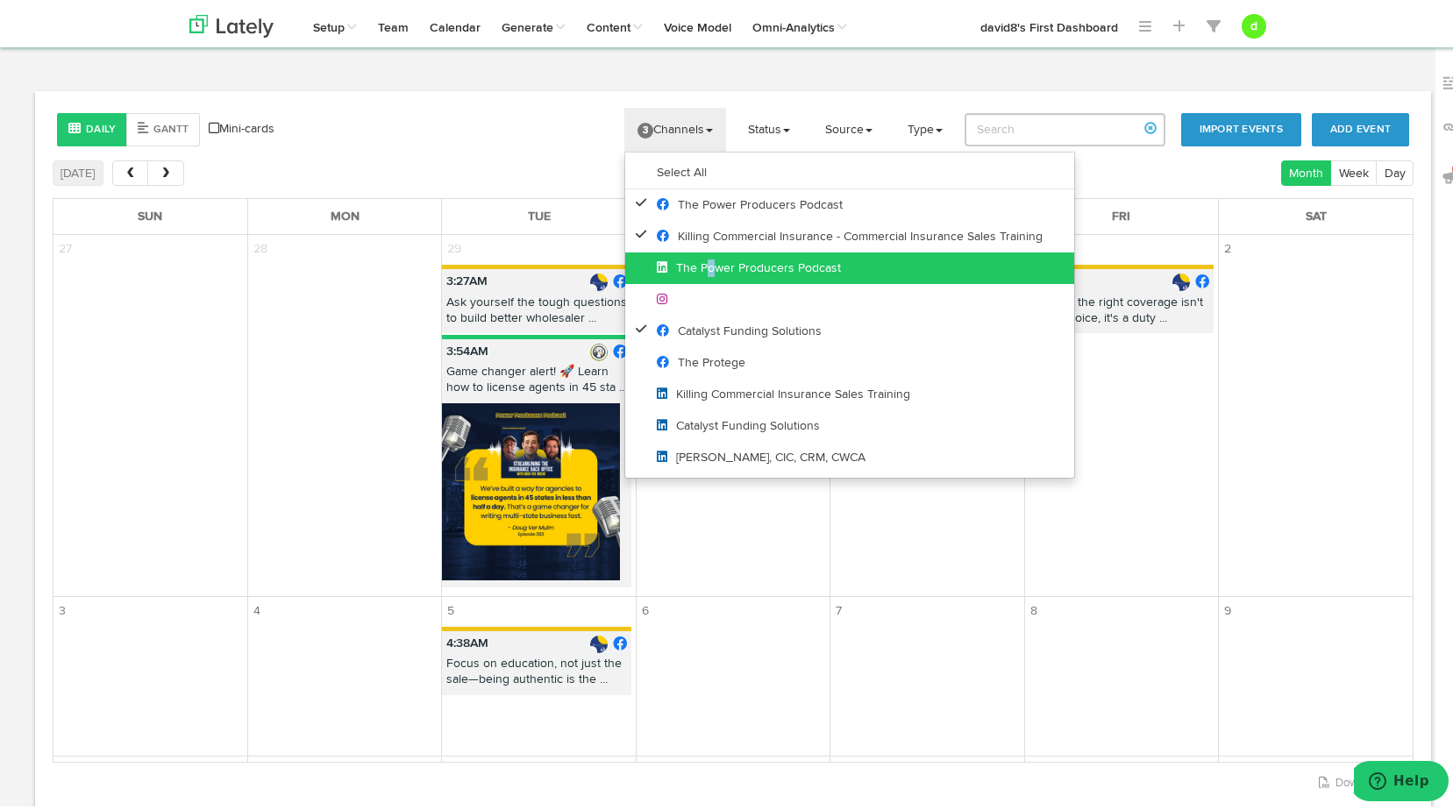
click at [696, 269] on span "The Power Producers Podcast" at bounding box center [749, 265] width 184 height 12
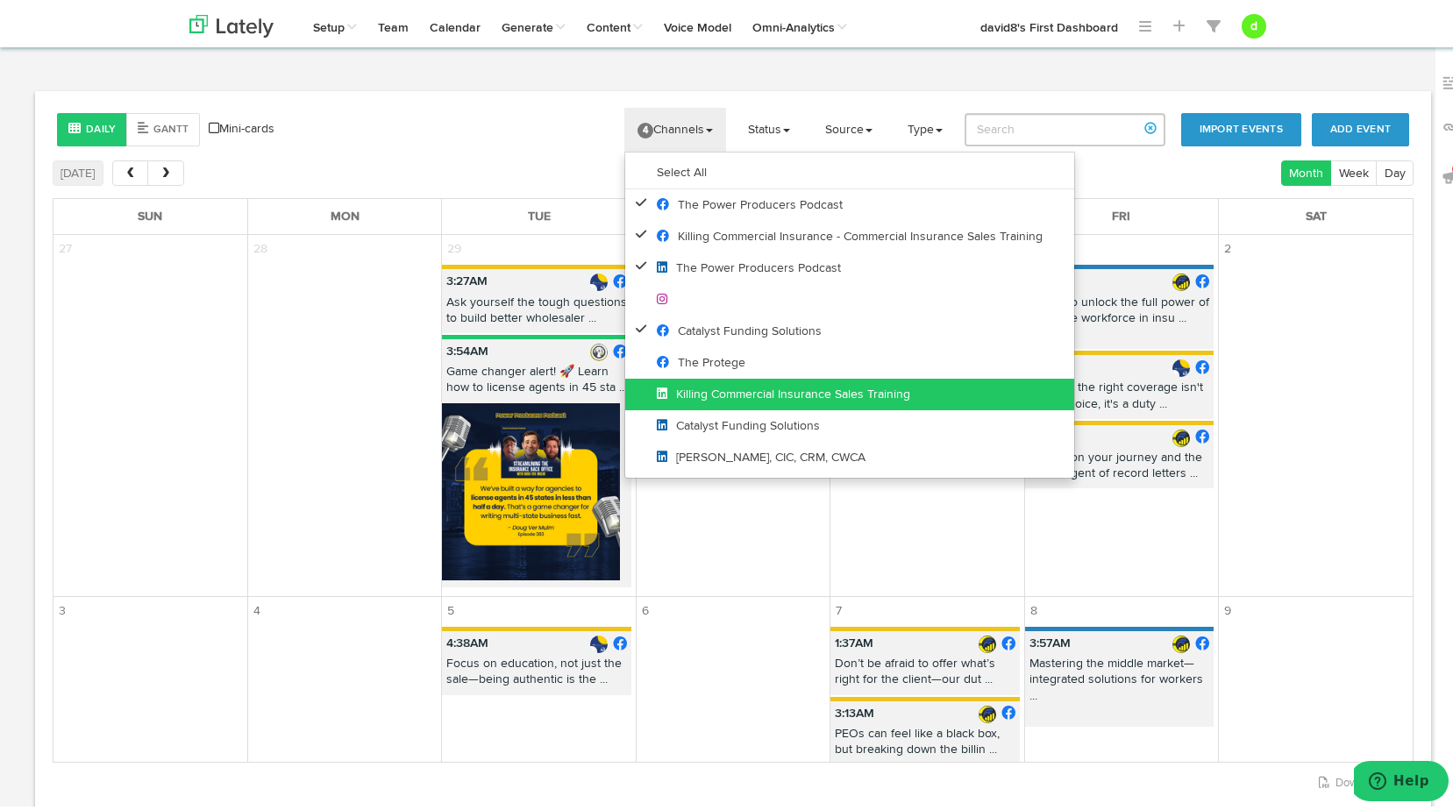
drag, startPoint x: 696, startPoint y: 269, endPoint x: 703, endPoint y: 384, distance: 115.1
click at [702, 384] on link "Killing Commercial Insurance Sales Training" at bounding box center [849, 391] width 449 height 32
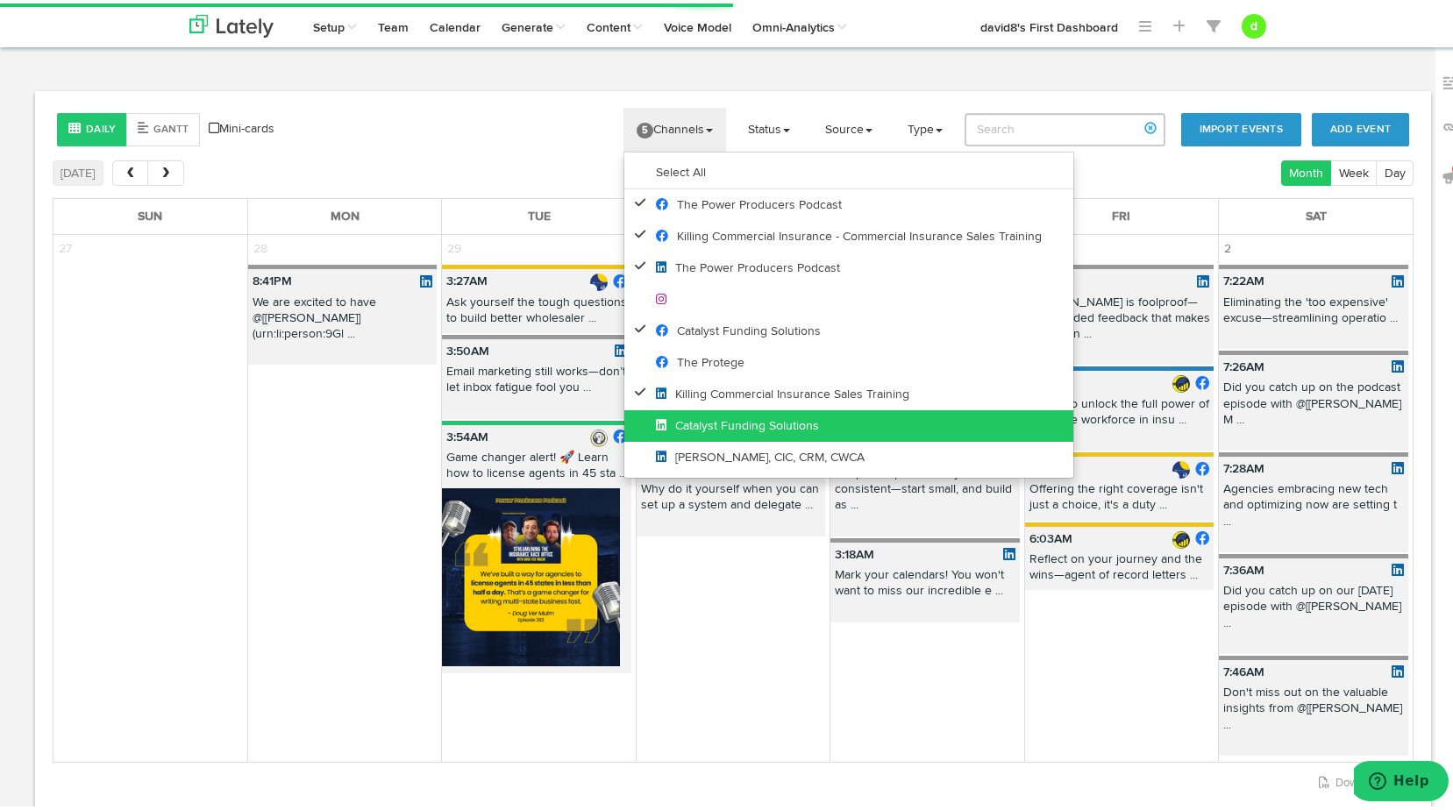
click at [697, 420] on span "Catalyst Funding Solutions" at bounding box center [737, 423] width 163 height 12
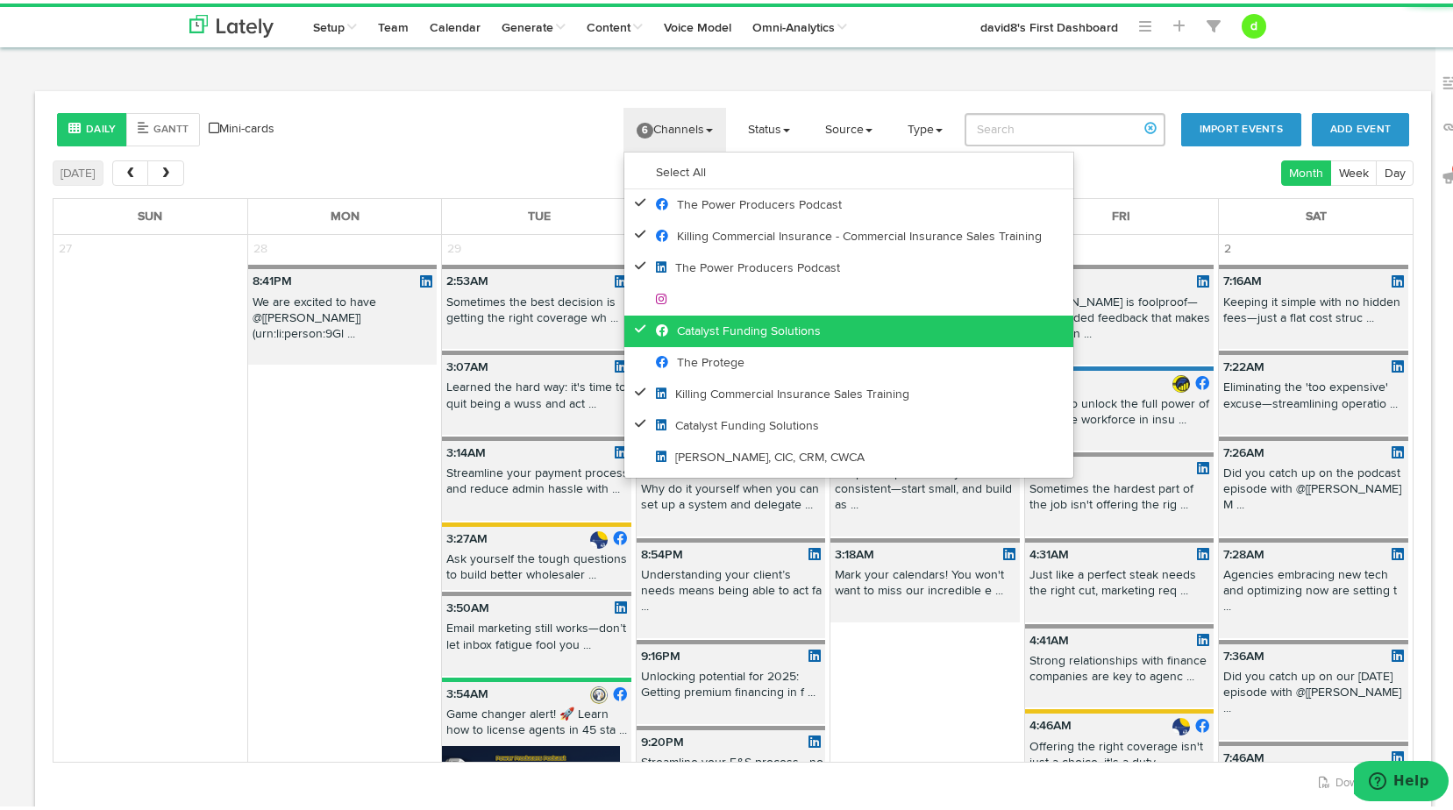
drag, startPoint x: 708, startPoint y: 351, endPoint x: 706, endPoint y: 327, distance: 23.7
click at [706, 353] on link "The Protege" at bounding box center [849, 360] width 449 height 32
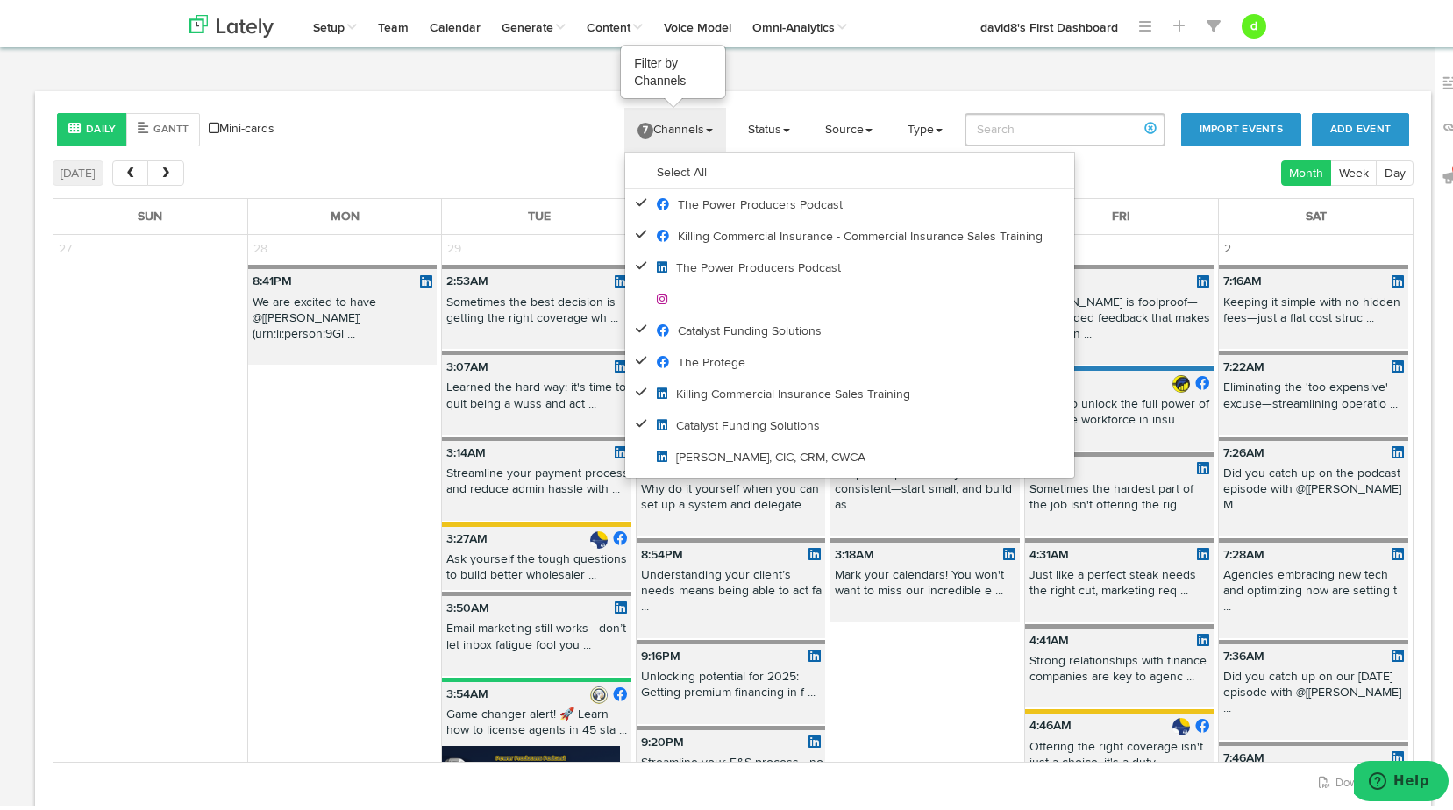
click at [661, 125] on link "7 Channels" at bounding box center [676, 126] width 102 height 44
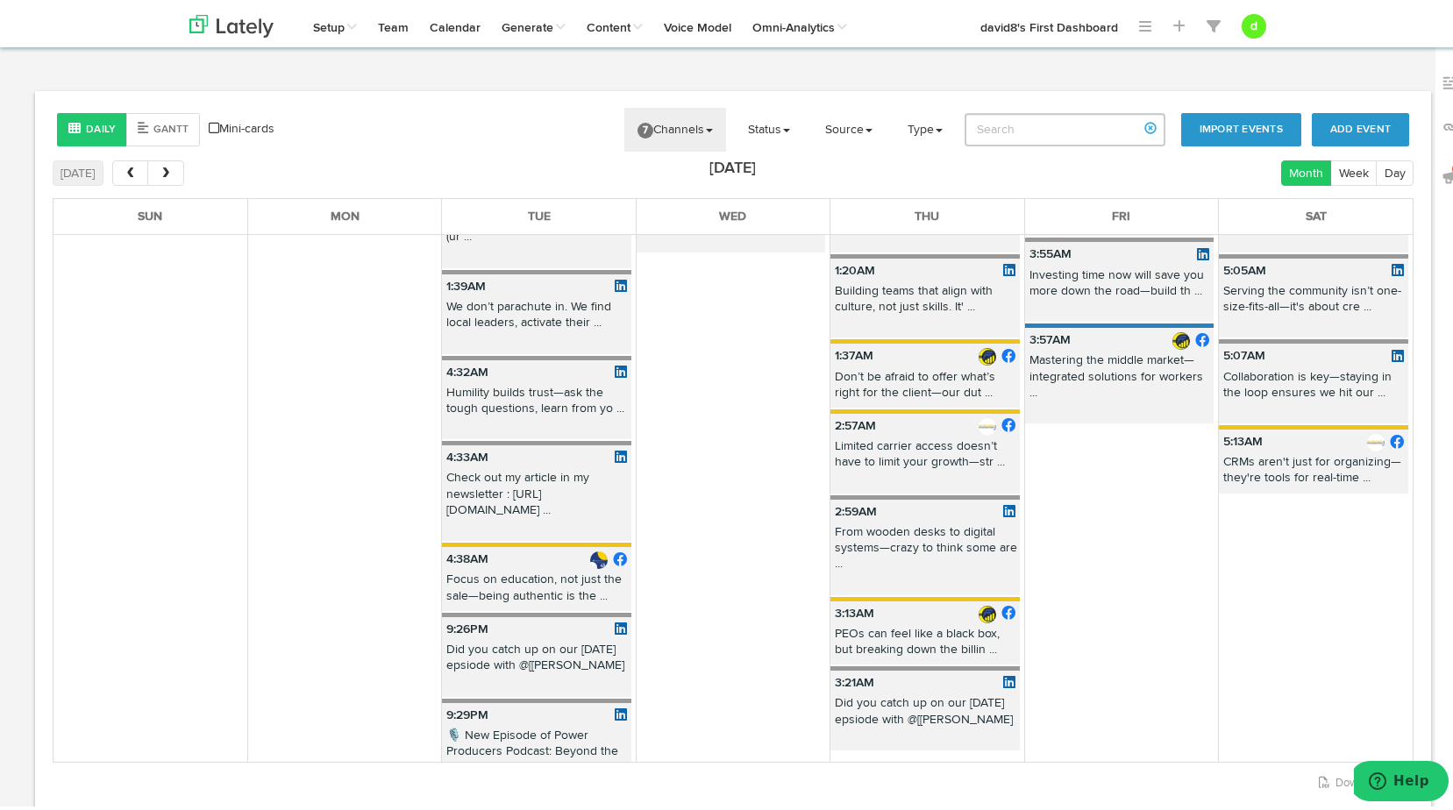
scroll to position [1053, 0]
